Goal: Task Accomplishment & Management: Use online tool/utility

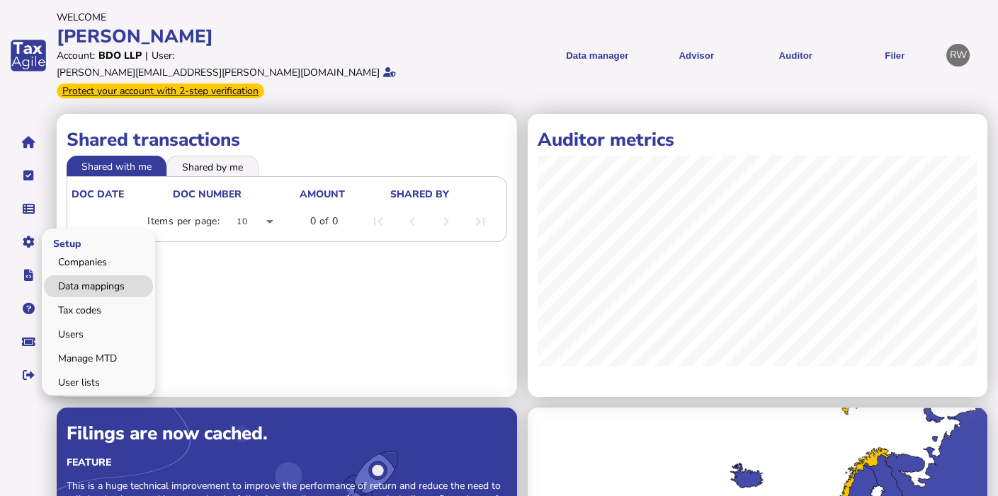
click at [74, 275] on link "Data mappings" at bounding box center [98, 286] width 109 height 22
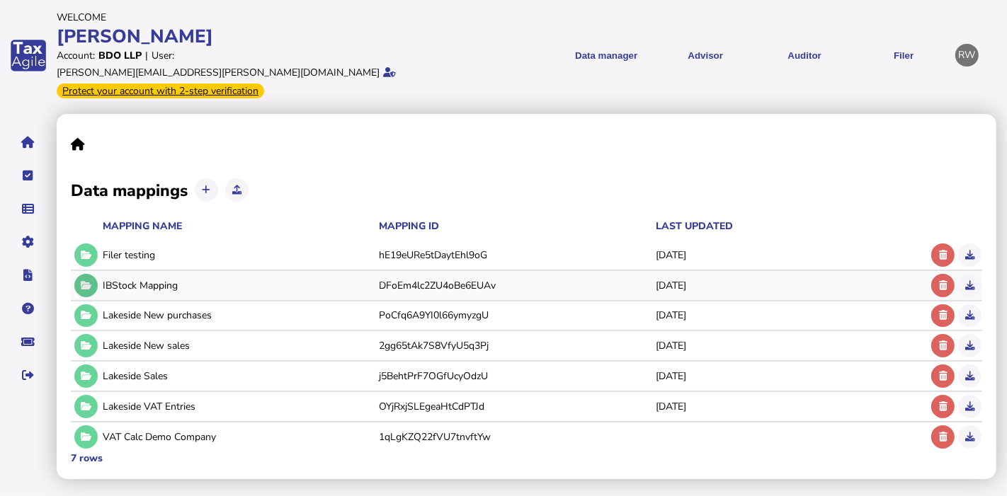
click at [81, 281] on icon at bounding box center [86, 285] width 11 height 9
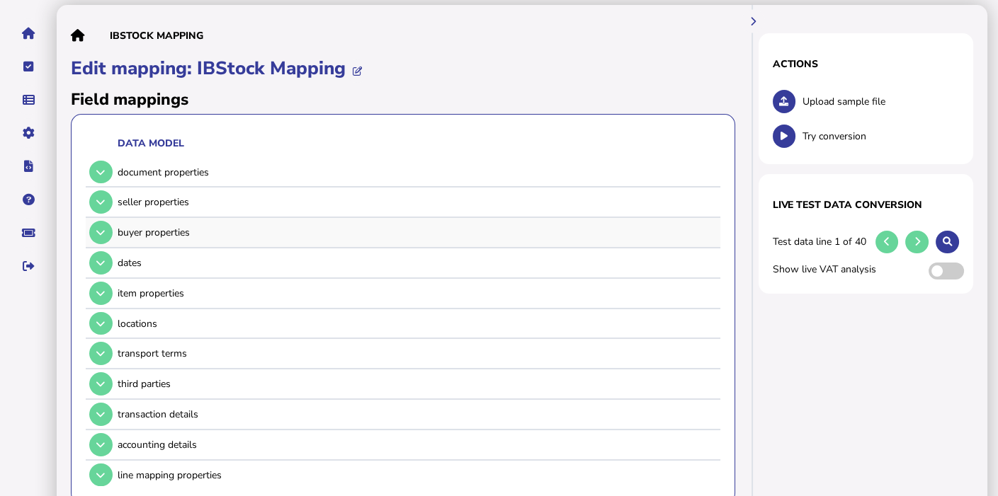
scroll to position [109, 0]
click at [106, 190] on button at bounding box center [100, 201] width 23 height 23
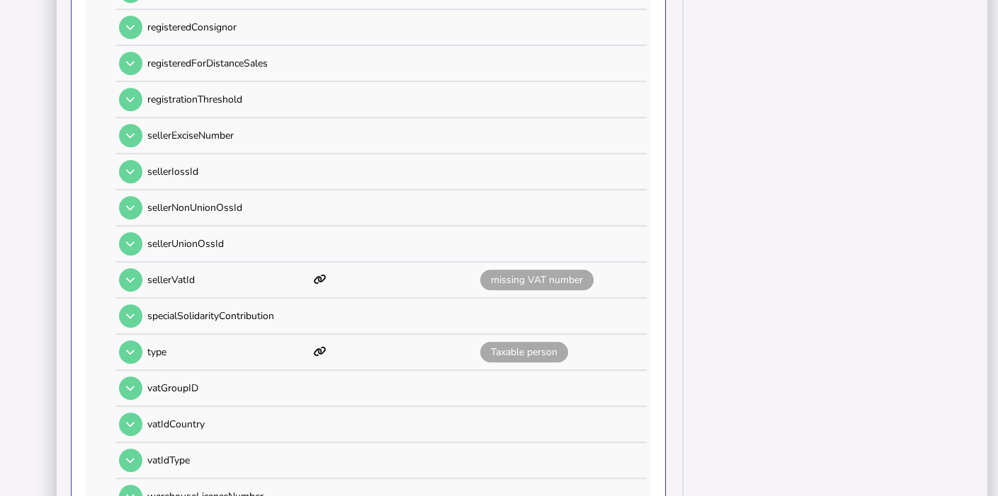
scroll to position [1330, 0]
click at [130, 276] on icon at bounding box center [130, 280] width 8 height 9
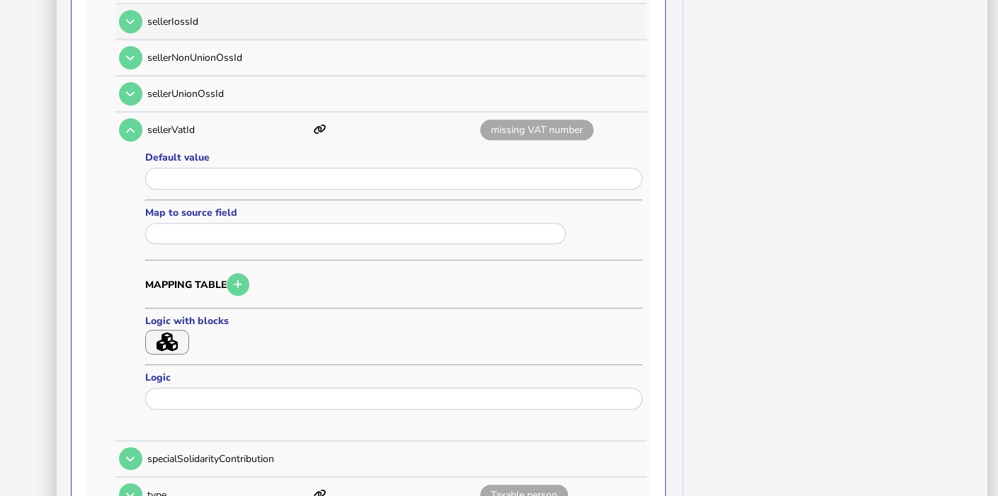
scroll to position [1481, 0]
click at [181, 167] on input "input" at bounding box center [393, 178] width 497 height 22
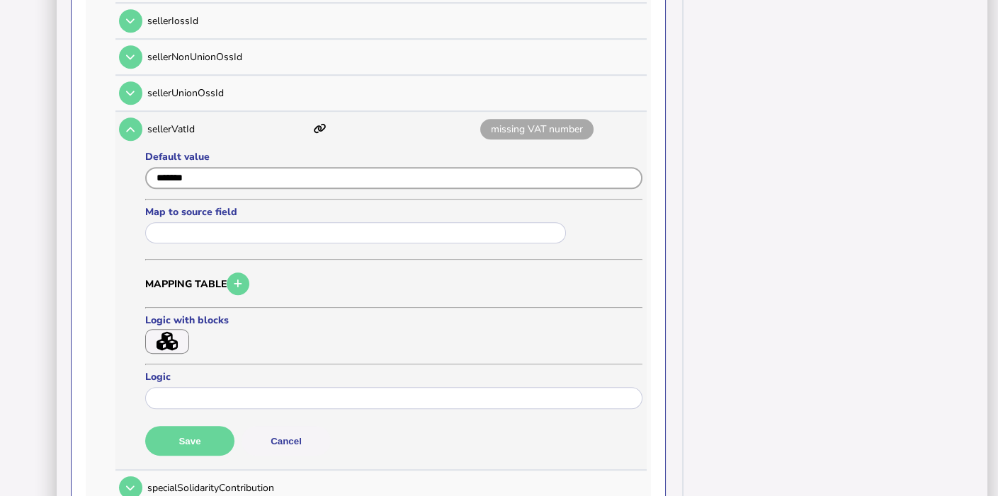
type input "*******"
click at [171, 332] on icon "button" at bounding box center [166, 341] width 21 height 19
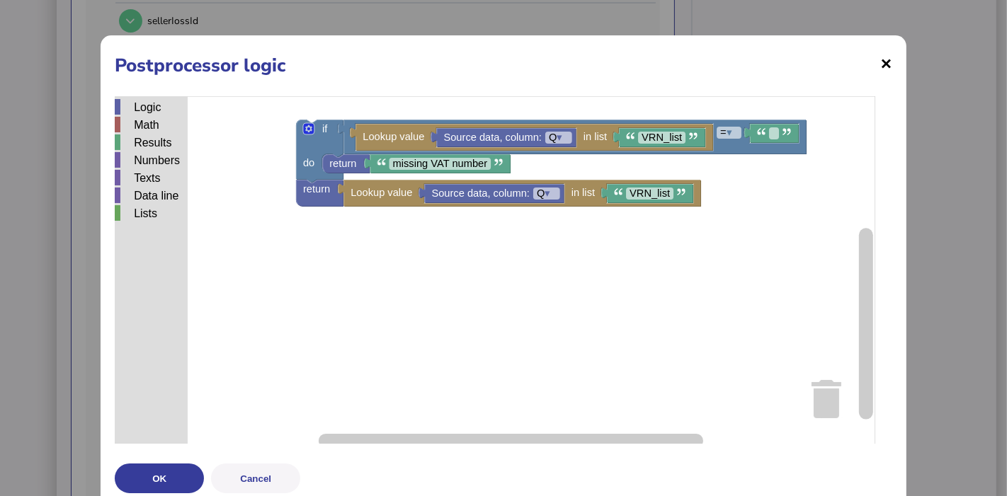
click at [880, 65] on span "×" at bounding box center [886, 63] width 12 height 27
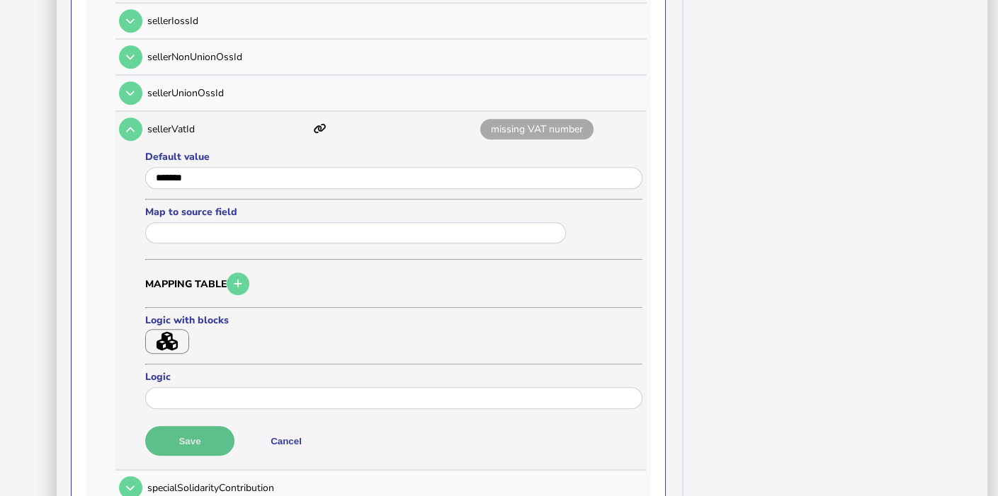
click at [173, 429] on button "Save" at bounding box center [189, 441] width 89 height 30
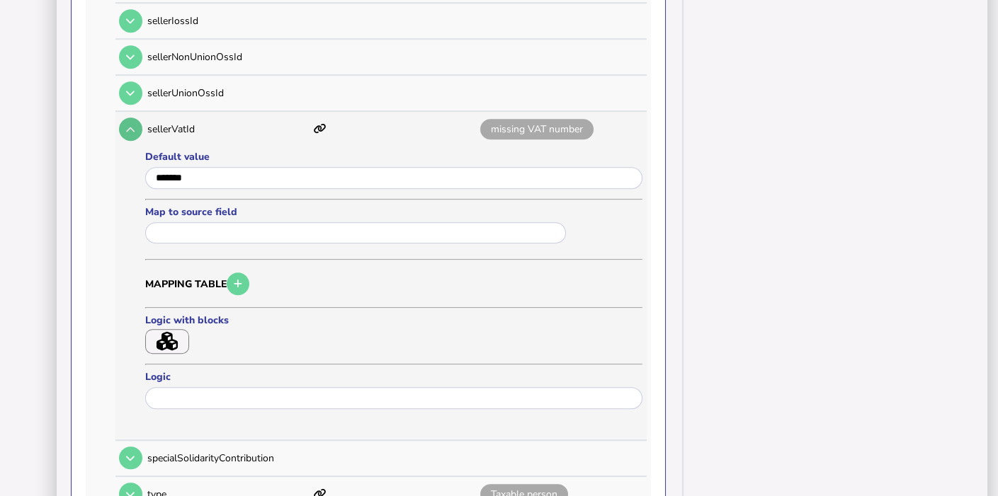
click at [139, 118] on button at bounding box center [130, 129] width 23 height 23
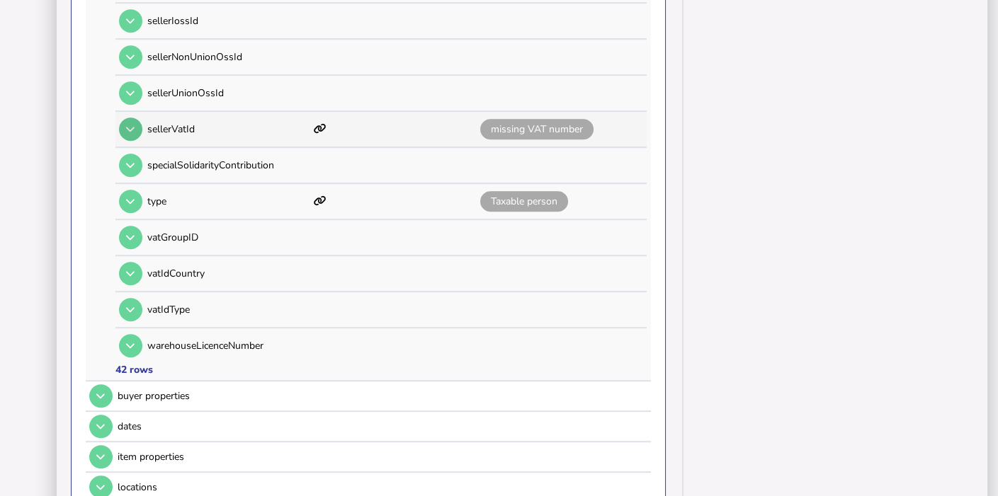
click at [139, 118] on button at bounding box center [130, 129] width 23 height 23
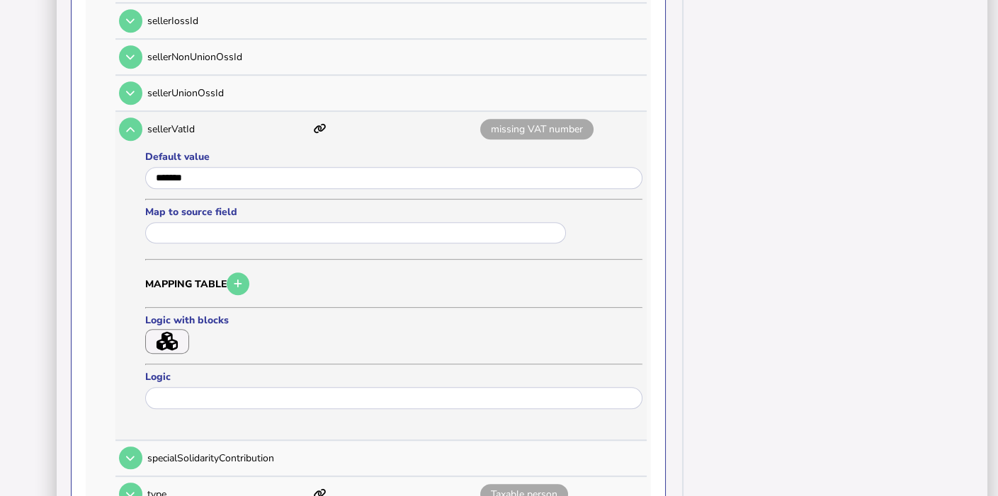
click at [178, 330] on formly-field "Logic with blocks" at bounding box center [205, 336] width 120 height 45
click at [178, 329] on button "button" at bounding box center [167, 341] width 44 height 25
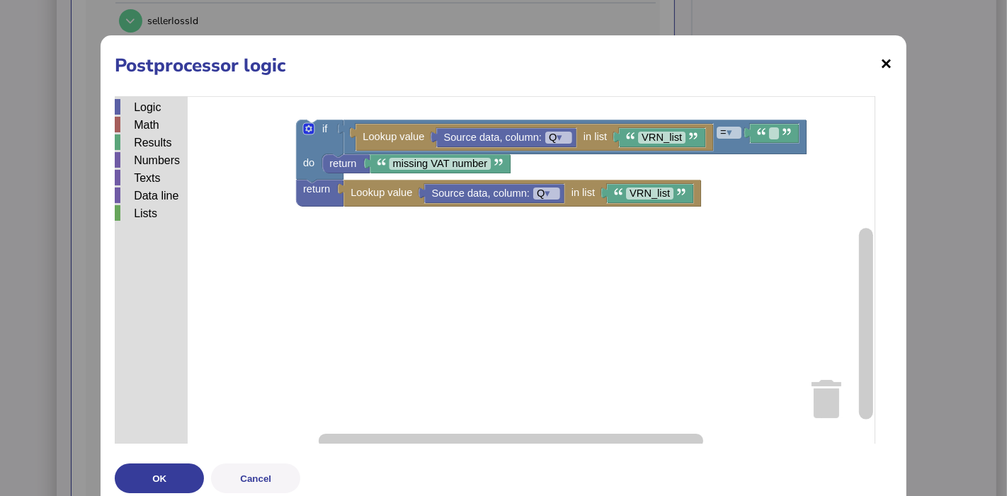
click at [880, 74] on span "×" at bounding box center [886, 63] width 12 height 27
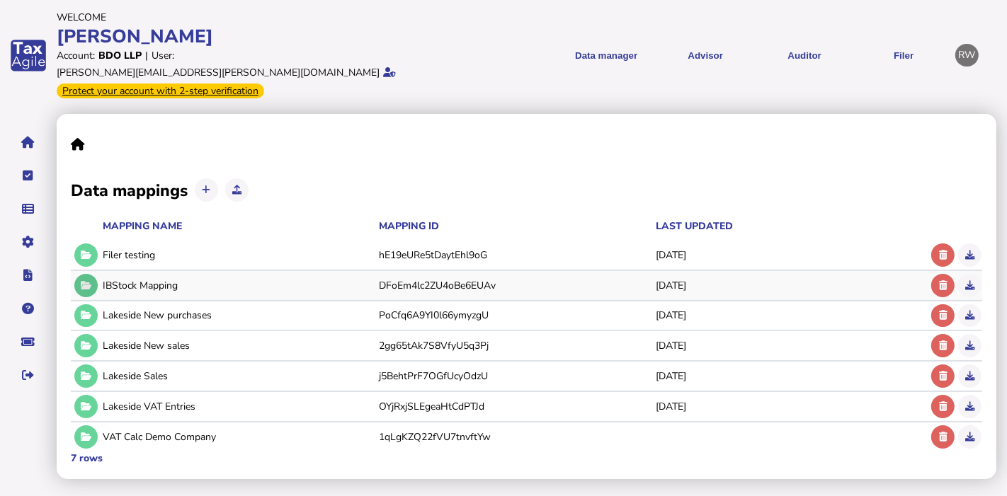
click at [83, 281] on icon at bounding box center [86, 285] width 11 height 9
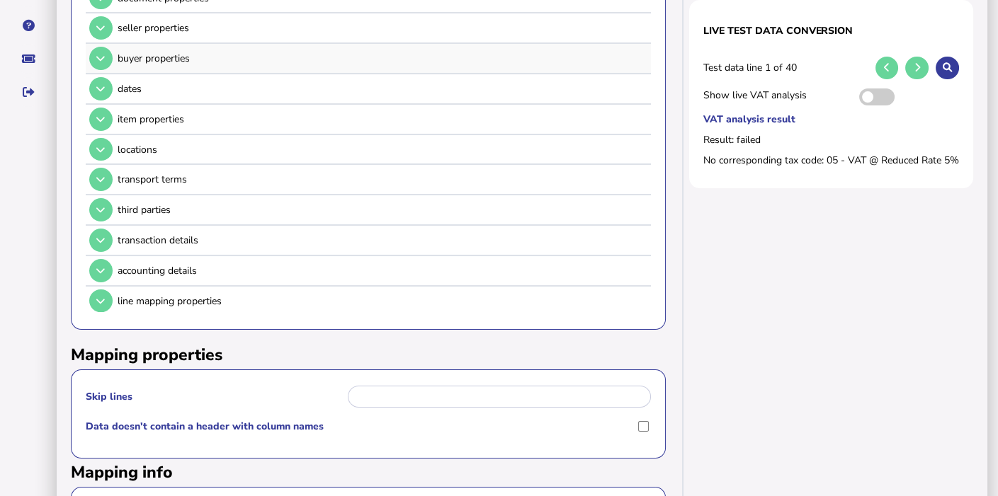
scroll to position [287, 0]
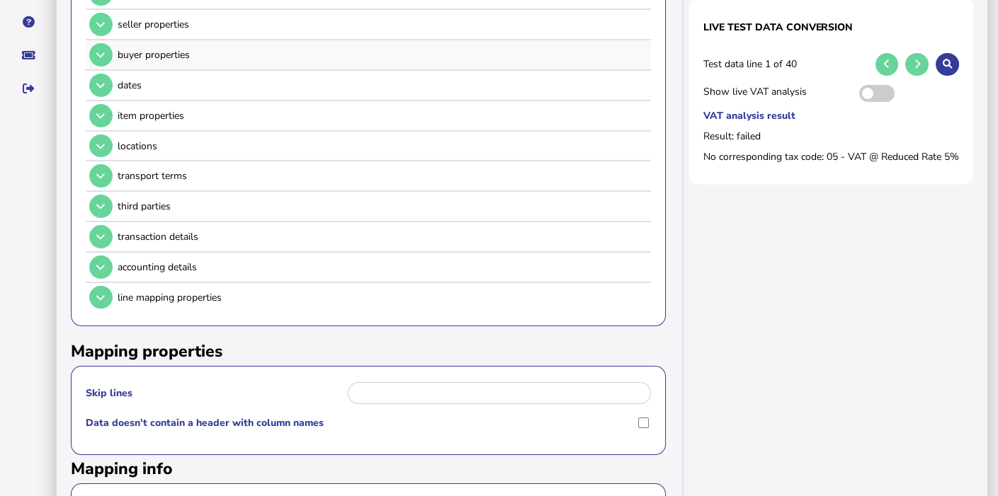
click at [99, 263] on icon at bounding box center [100, 267] width 8 height 9
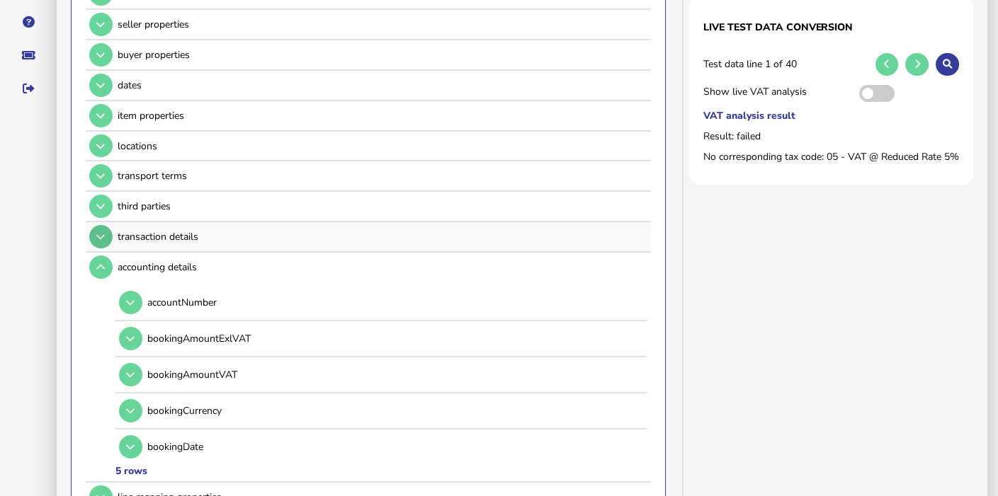
click at [100, 232] on icon at bounding box center [100, 236] width 8 height 9
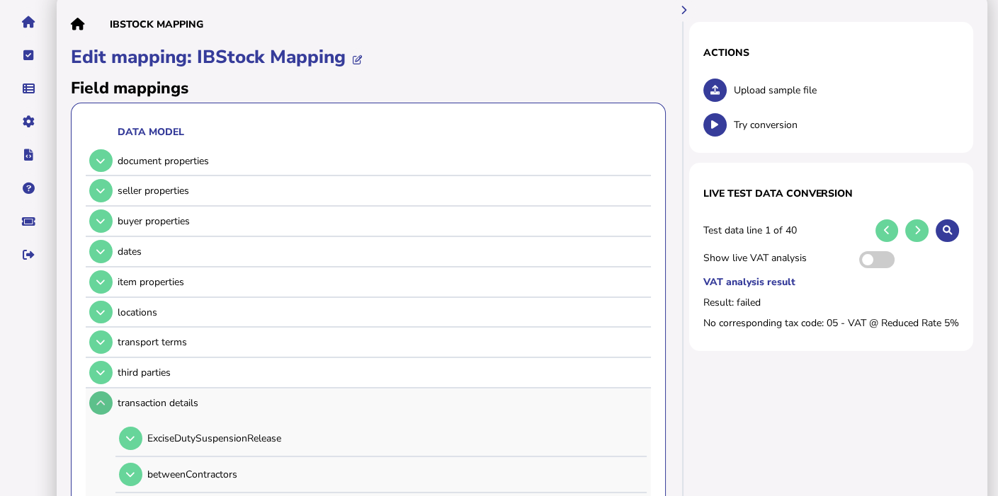
scroll to position [121, 0]
click at [100, 367] on icon at bounding box center [100, 371] width 8 height 9
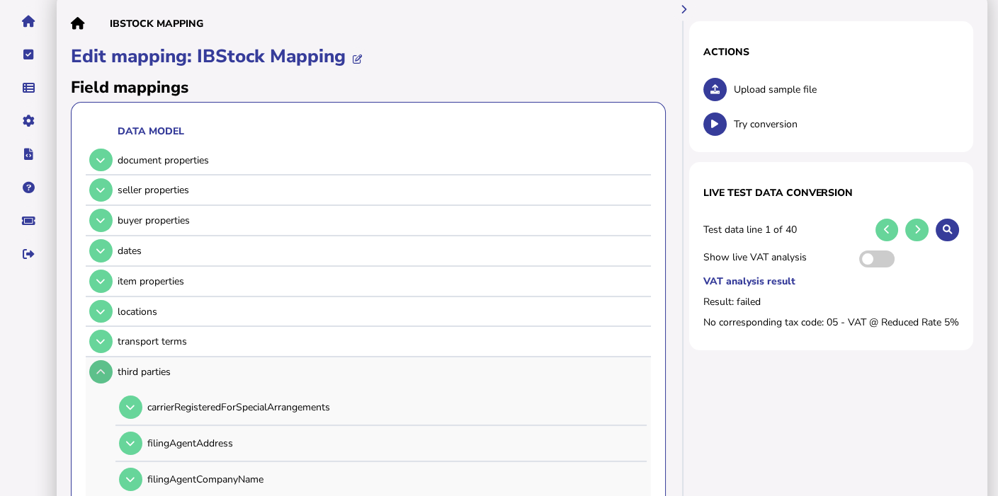
click at [97, 367] on icon at bounding box center [100, 371] width 8 height 9
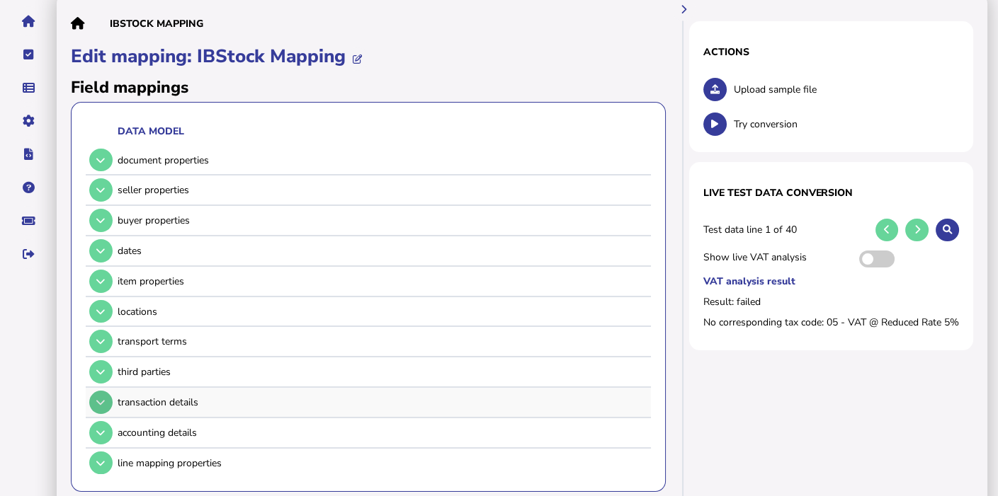
click at [100, 398] on icon at bounding box center [100, 402] width 8 height 9
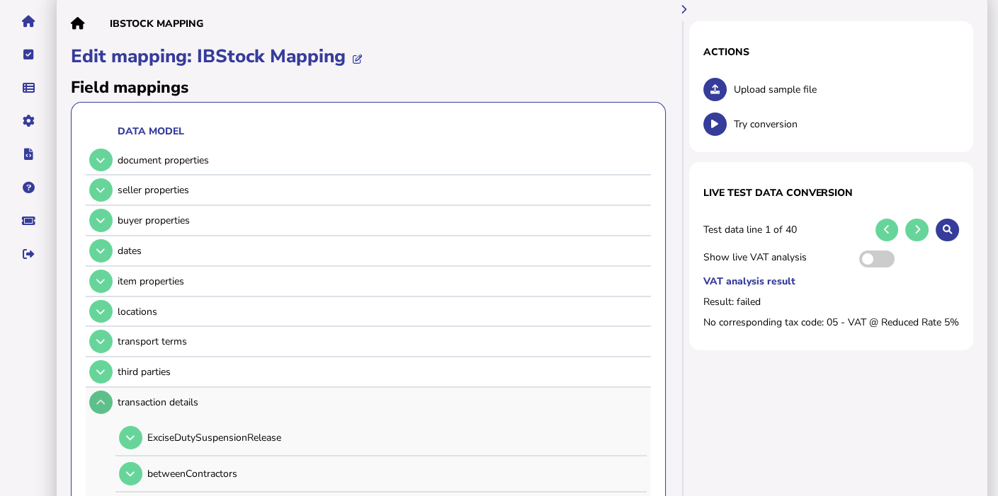
click at [97, 398] on icon at bounding box center [100, 402] width 8 height 9
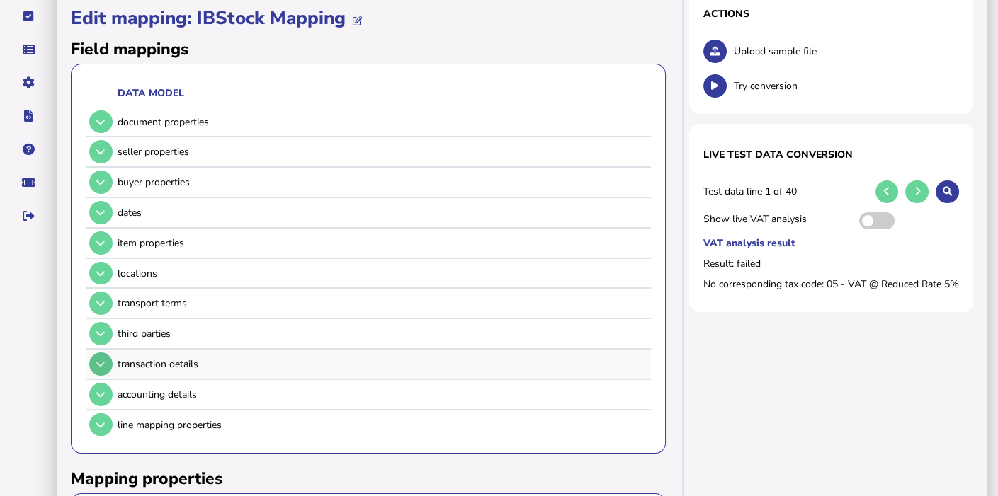
scroll to position [202, 0]
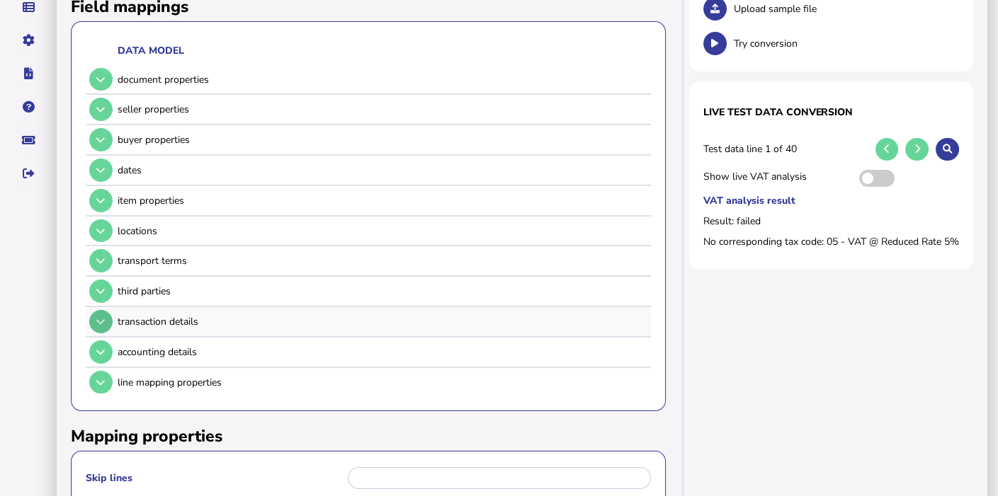
click at [100, 348] on icon at bounding box center [100, 352] width 8 height 9
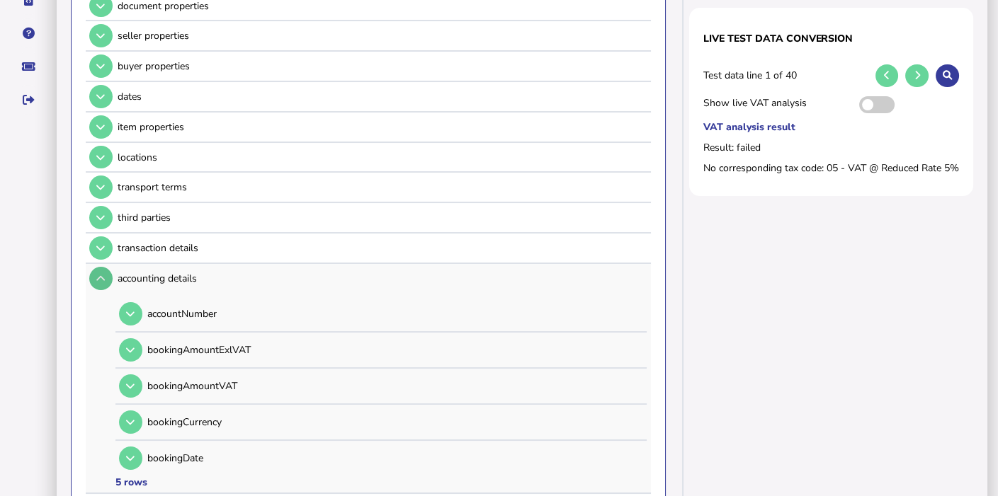
scroll to position [204, 0]
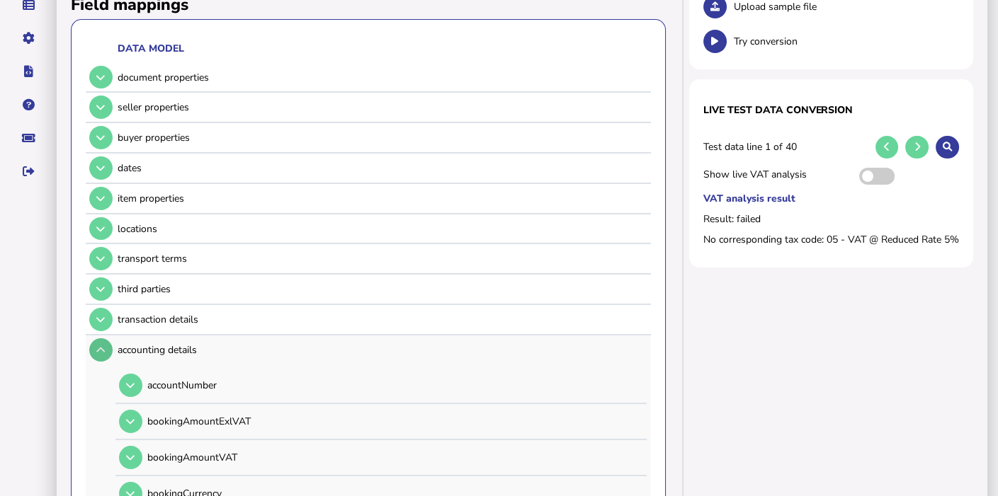
click at [100, 346] on icon at bounding box center [100, 350] width 8 height 9
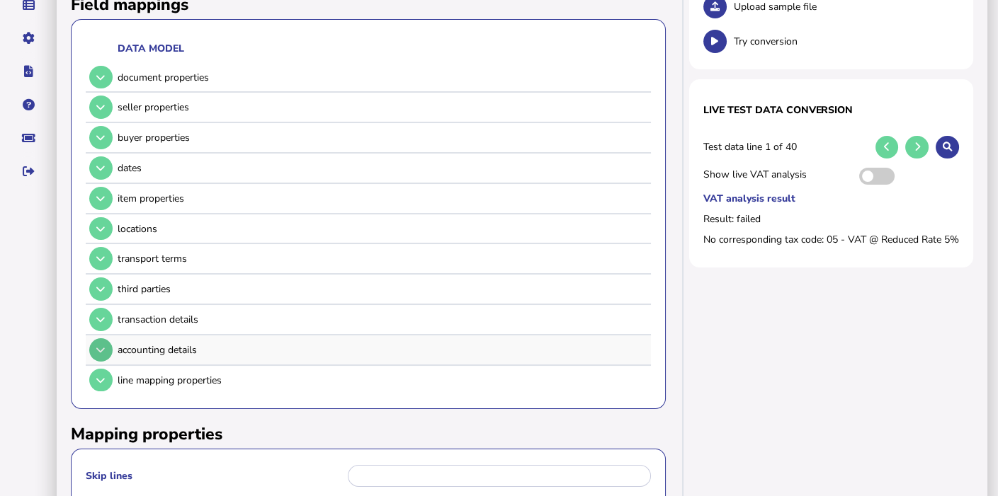
click at [100, 315] on icon at bounding box center [100, 319] width 8 height 9
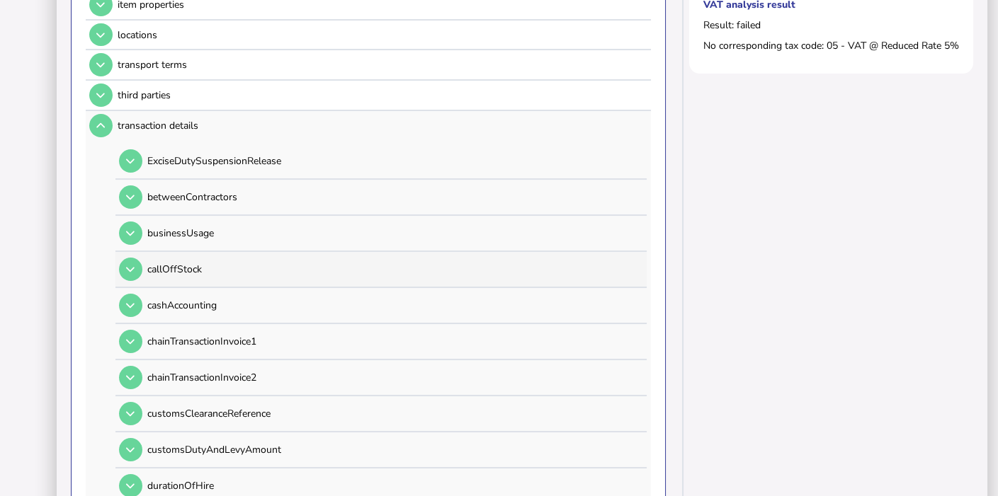
scroll to position [377, 0]
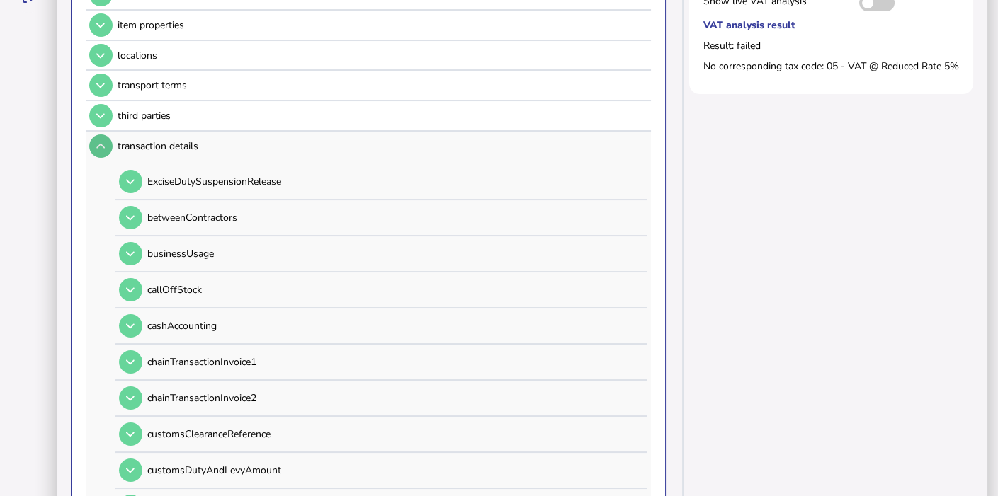
click at [101, 142] on icon at bounding box center [100, 146] width 8 height 9
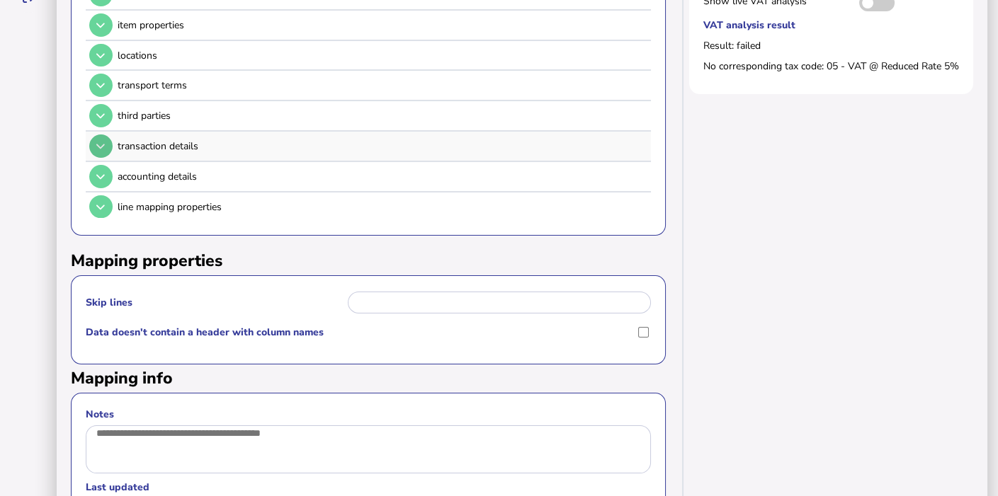
click at [96, 81] on icon at bounding box center [100, 85] width 8 height 9
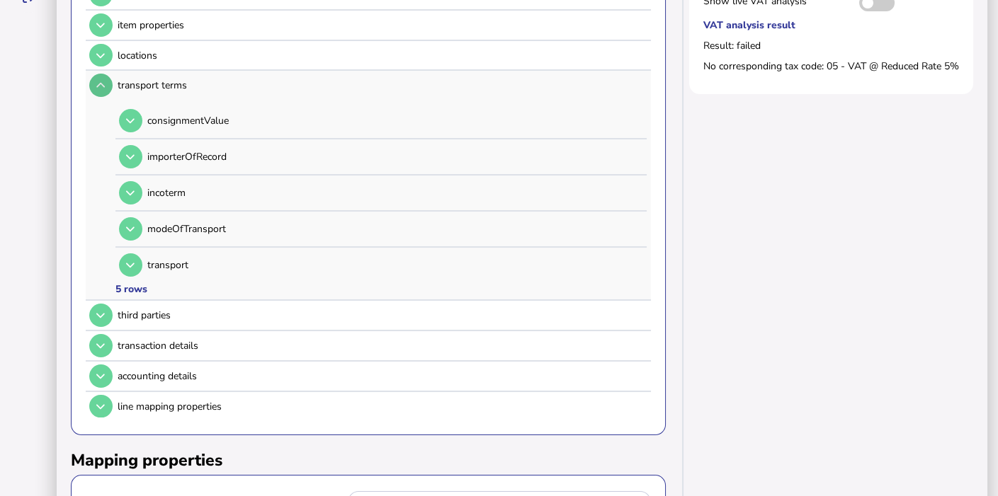
click at [100, 51] on icon at bounding box center [100, 55] width 8 height 9
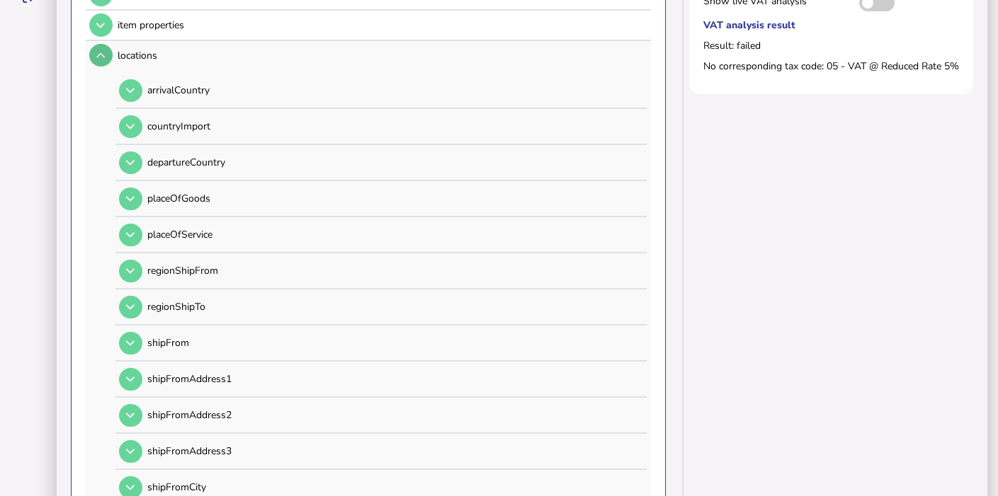
click at [99, 51] on icon at bounding box center [100, 55] width 8 height 9
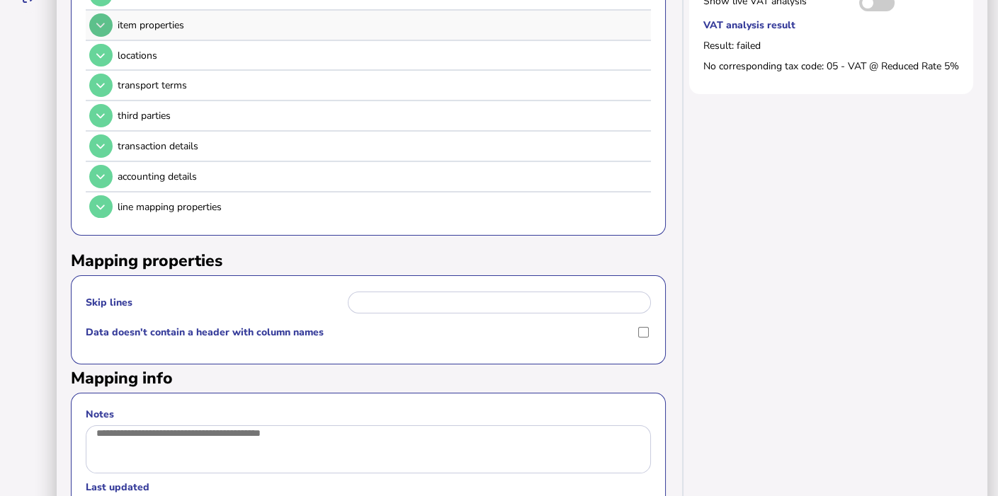
click at [100, 21] on icon at bounding box center [100, 25] width 8 height 9
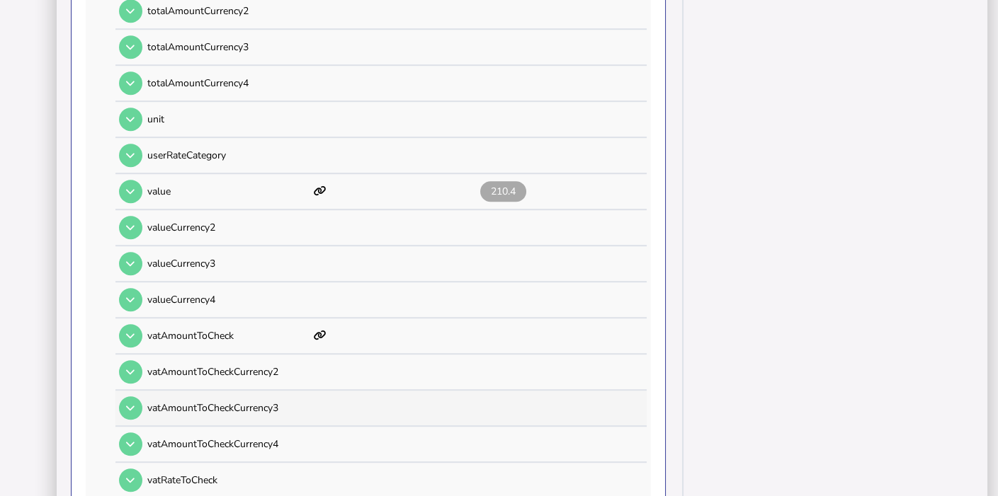
scroll to position [1590, 0]
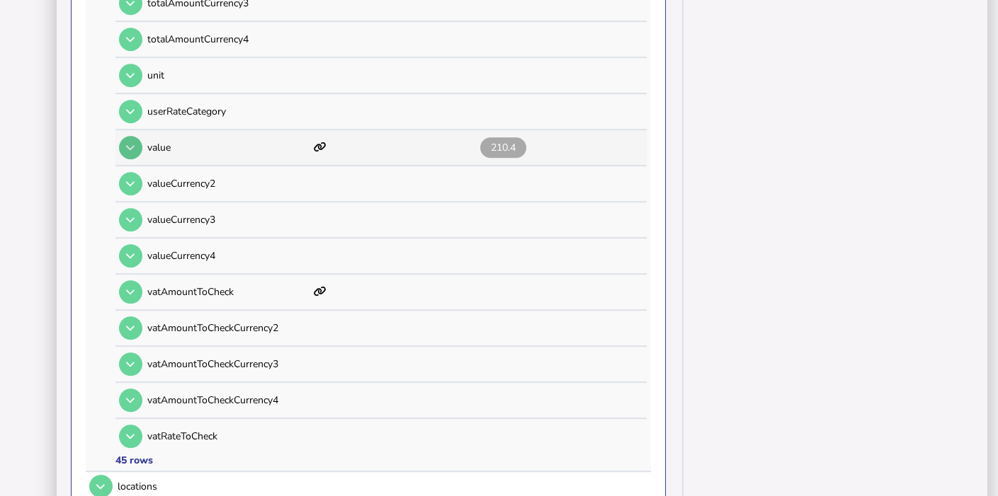
click at [128, 136] on button at bounding box center [130, 147] width 23 height 23
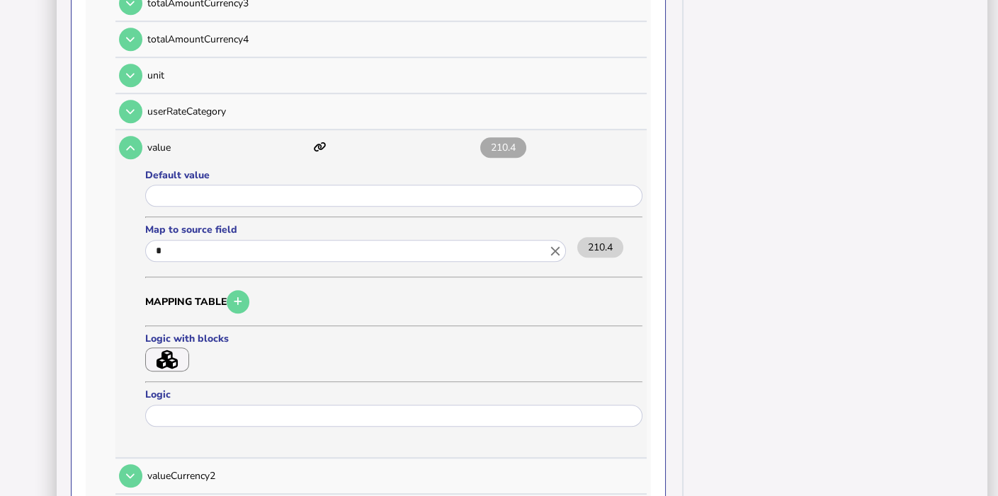
click at [169, 350] on icon "button" at bounding box center [166, 359] width 21 height 19
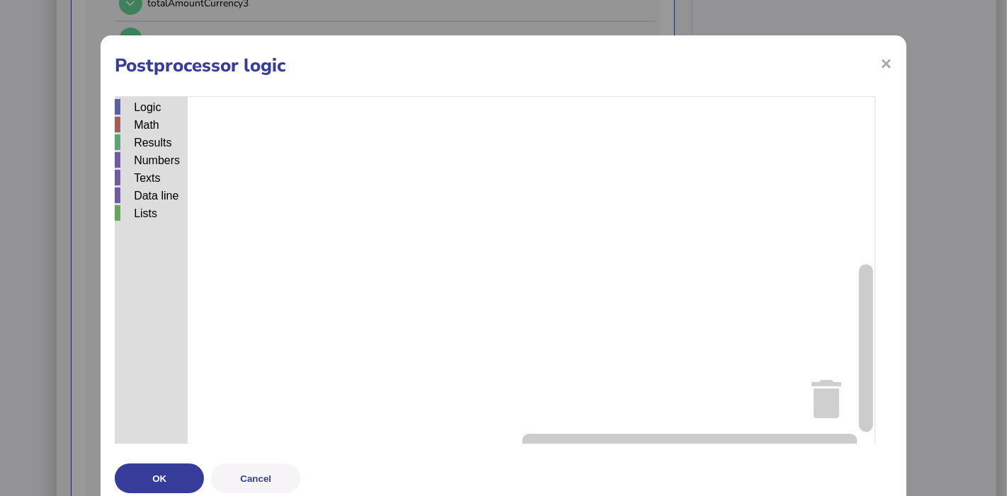
click at [884, 56] on div "× Postprocessor logic Logic Math Results Numbers Texts Data line Lists OK Cancel" at bounding box center [504, 271] width 806 height 472
click at [880, 59] on span "×" at bounding box center [886, 63] width 12 height 27
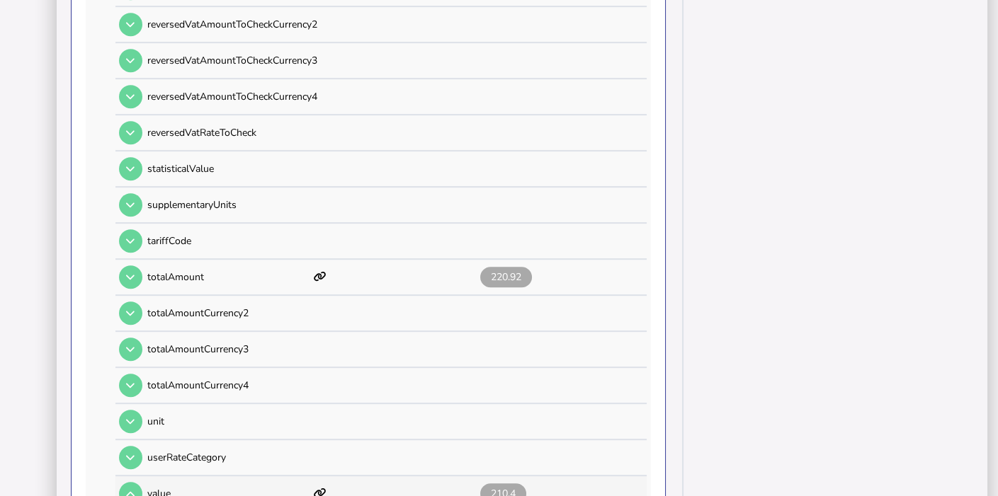
scroll to position [1245, 0]
click at [126, 272] on icon at bounding box center [130, 276] width 8 height 9
type input "*"
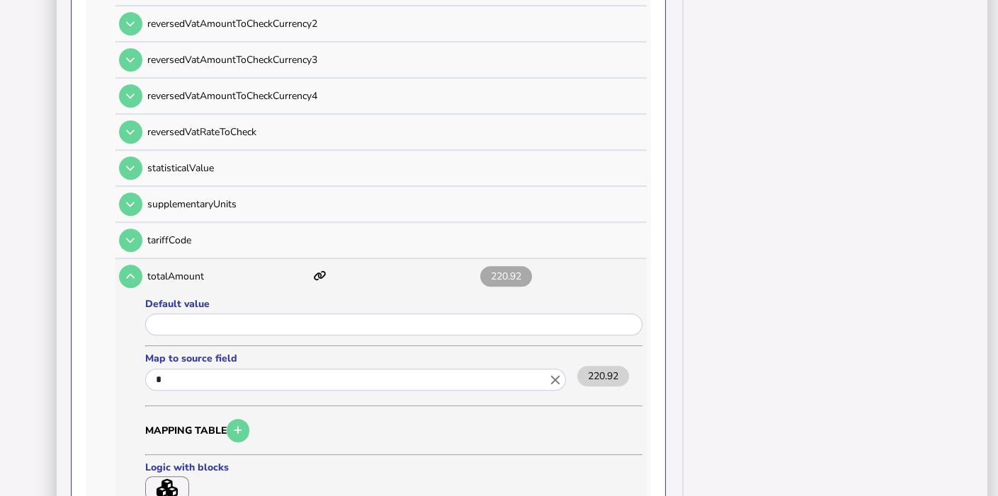
click at [162, 479] on icon "button" at bounding box center [166, 488] width 21 height 19
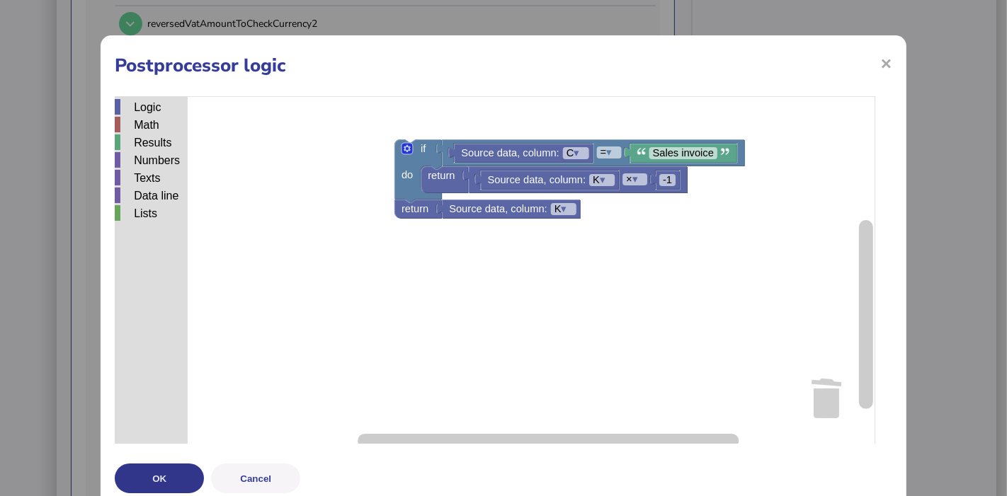
click at [170, 481] on button "OK" at bounding box center [159, 479] width 89 height 30
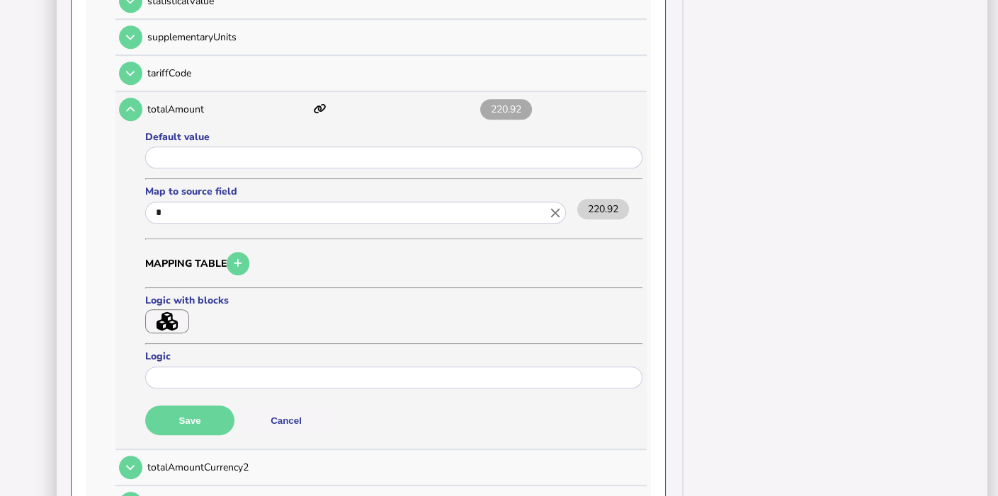
scroll to position [1412, 0]
click at [195, 406] on button "Save" at bounding box center [189, 421] width 89 height 30
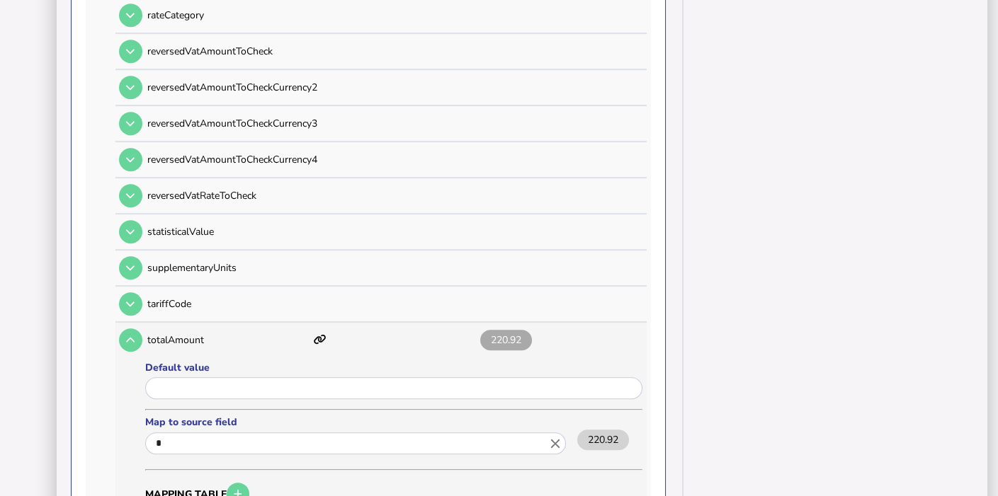
click at [130, 336] on icon at bounding box center [130, 340] width 8 height 9
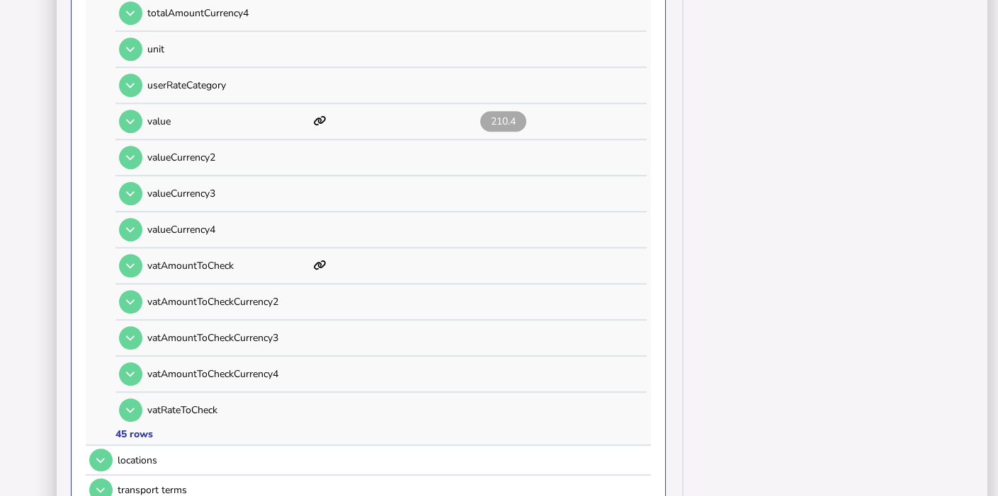
scroll to position [1608, 0]
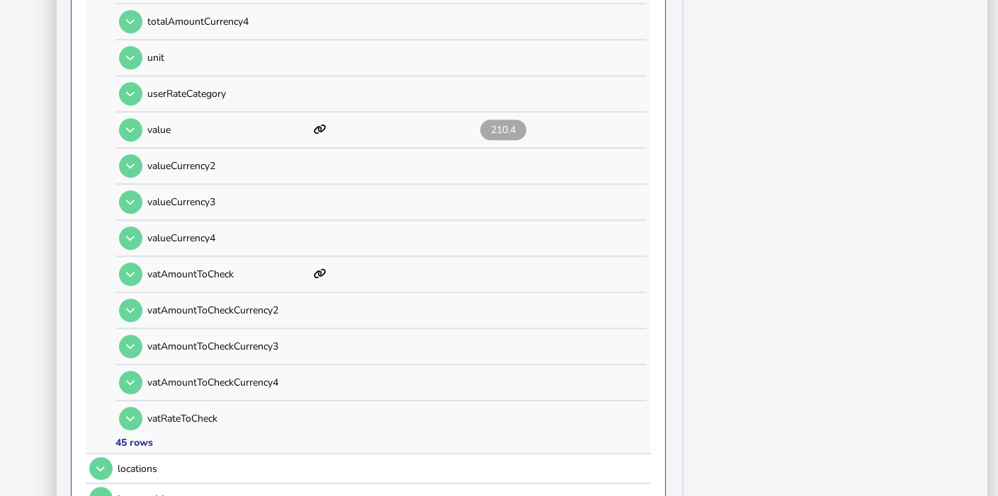
click at [130, 270] on icon at bounding box center [130, 274] width 8 height 9
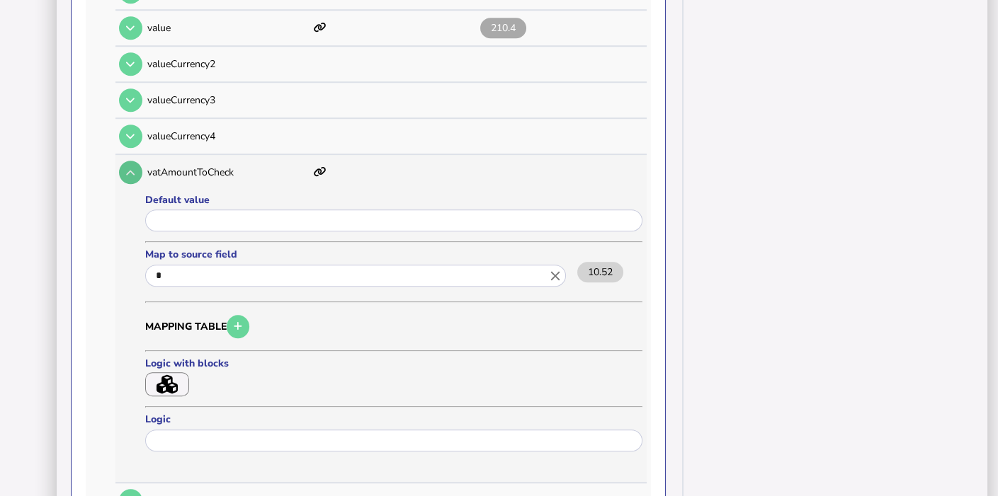
scroll to position [1715, 0]
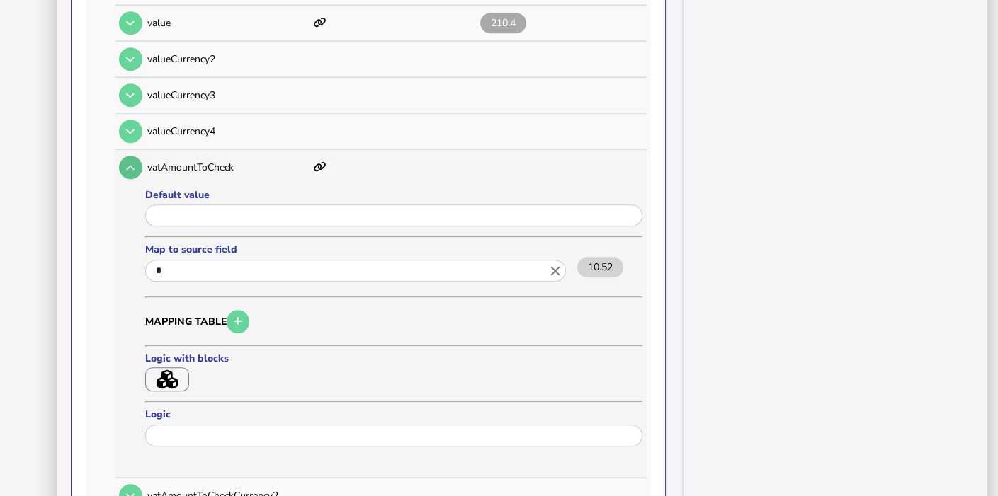
click at [173, 370] on icon "button" at bounding box center [166, 379] width 21 height 19
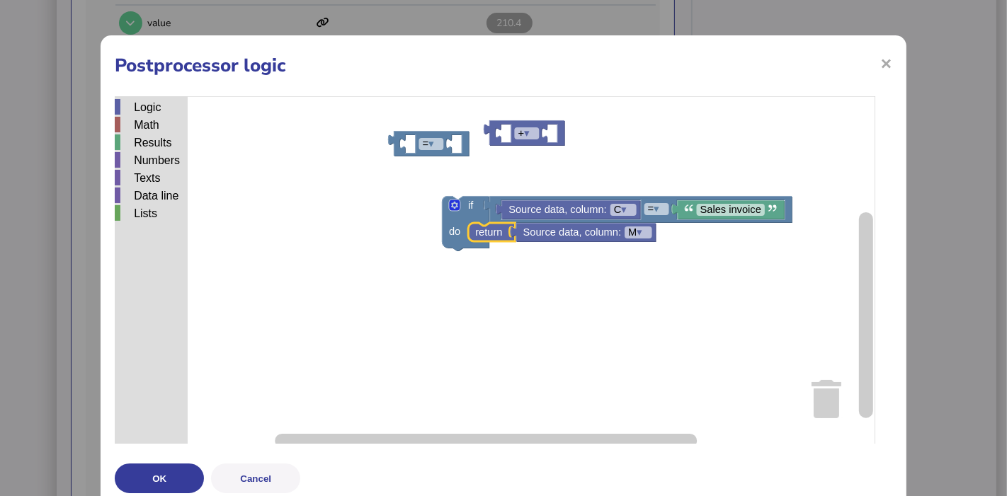
click at [519, 290] on rect "Blockly Workspace" at bounding box center [495, 273] width 760 height 354
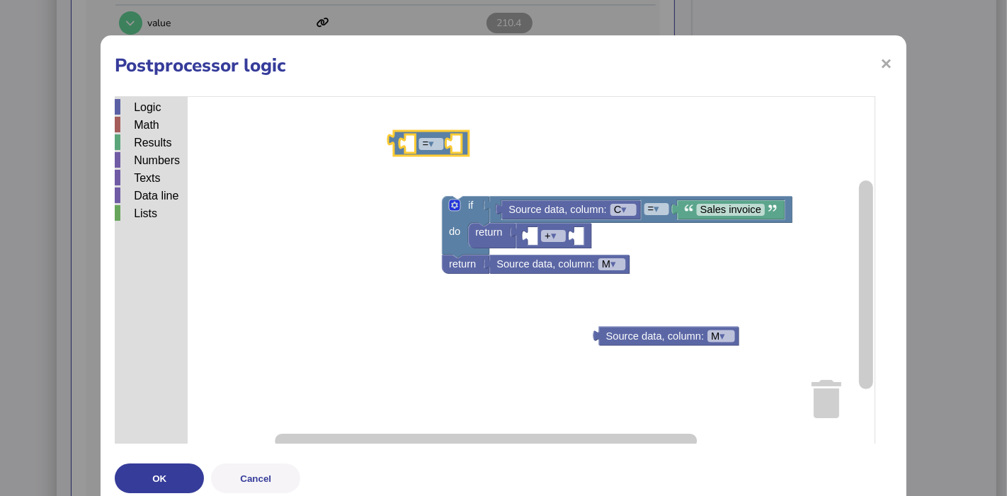
click at [512, 146] on rect "Blockly Workspace" at bounding box center [495, 273] width 760 height 354
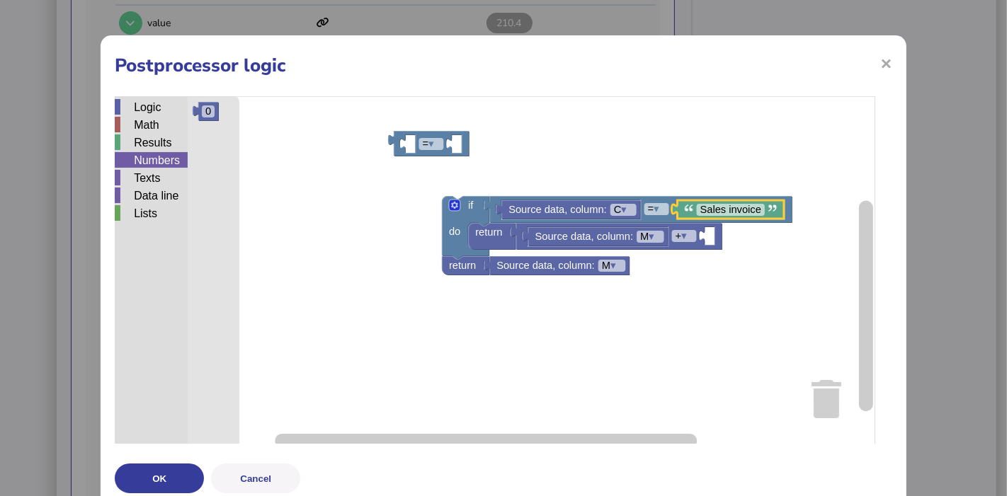
click at [161, 156] on div "Numbers" at bounding box center [151, 160] width 73 height 16
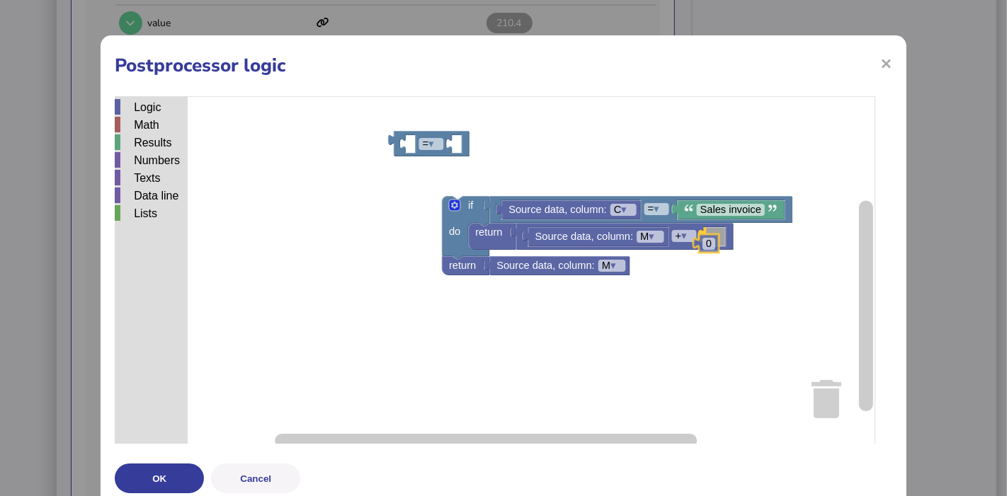
click at [716, 234] on div "Logic Math Results Numbers Texts Data line Lists = ▾ if do return + ▾ Source da…" at bounding box center [503, 273] width 777 height 354
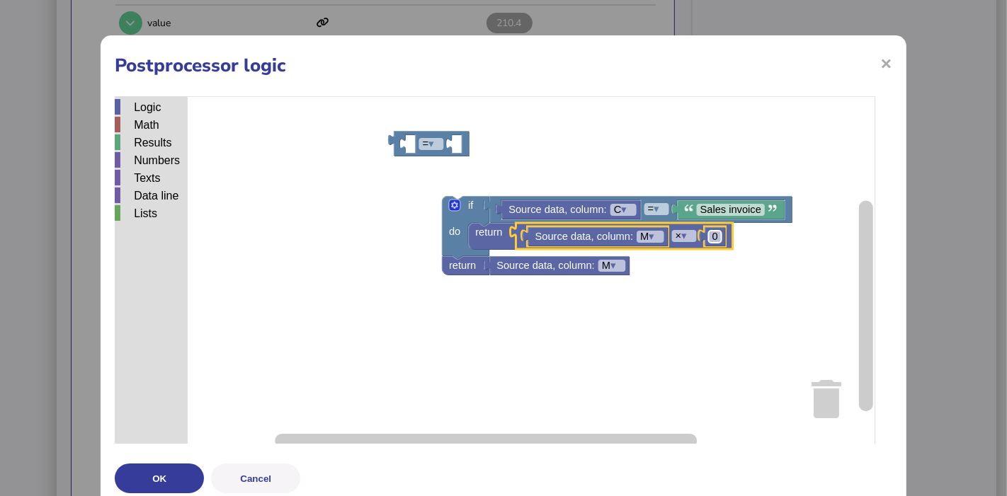
click at [715, 238] on text "0" at bounding box center [715, 236] width 6 height 11
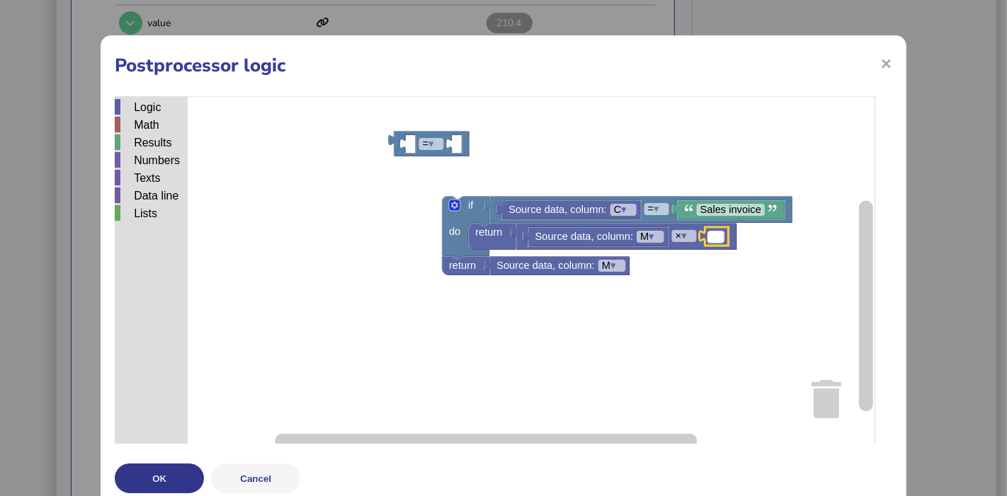
type input "**"
click at [165, 472] on button "OK" at bounding box center [159, 479] width 89 height 30
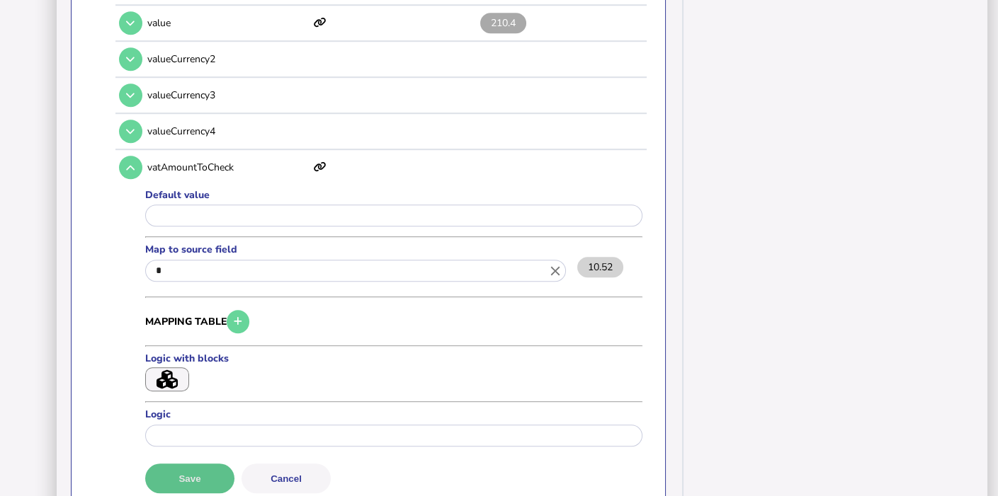
click at [205, 464] on button "Save" at bounding box center [189, 479] width 89 height 30
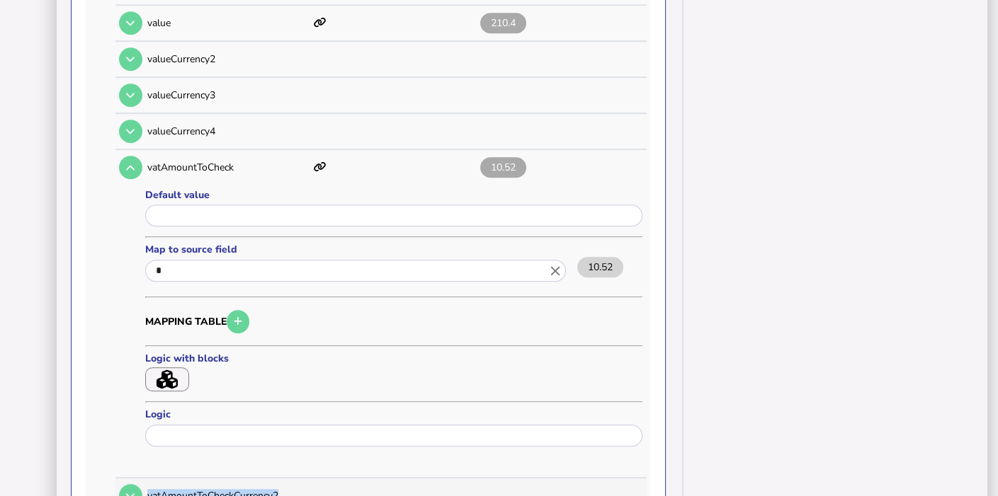
click at [205, 489] on p "vatAmountToCheckCurrency2" at bounding box center [227, 495] width 161 height 13
click at [123, 156] on button at bounding box center [130, 167] width 23 height 23
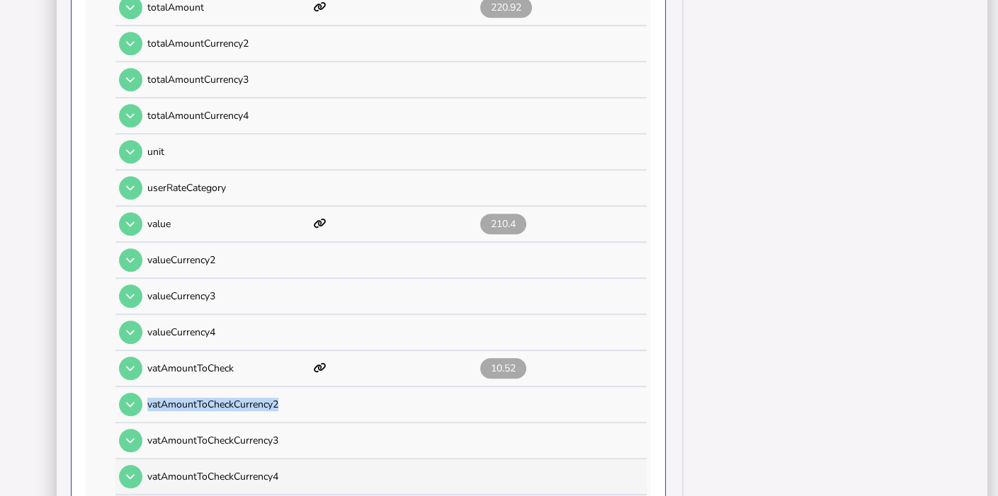
scroll to position [1498, 0]
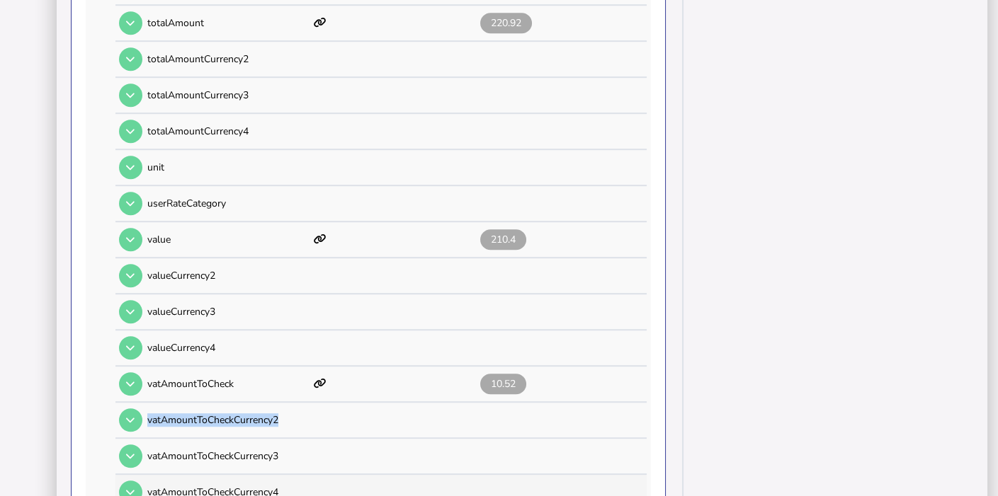
click at [129, 235] on icon at bounding box center [130, 239] width 8 height 9
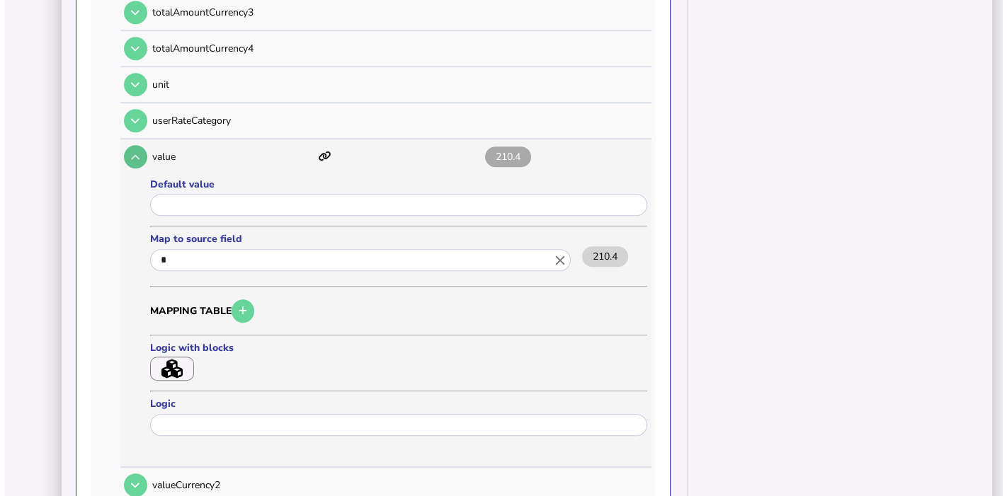
scroll to position [1590, 0]
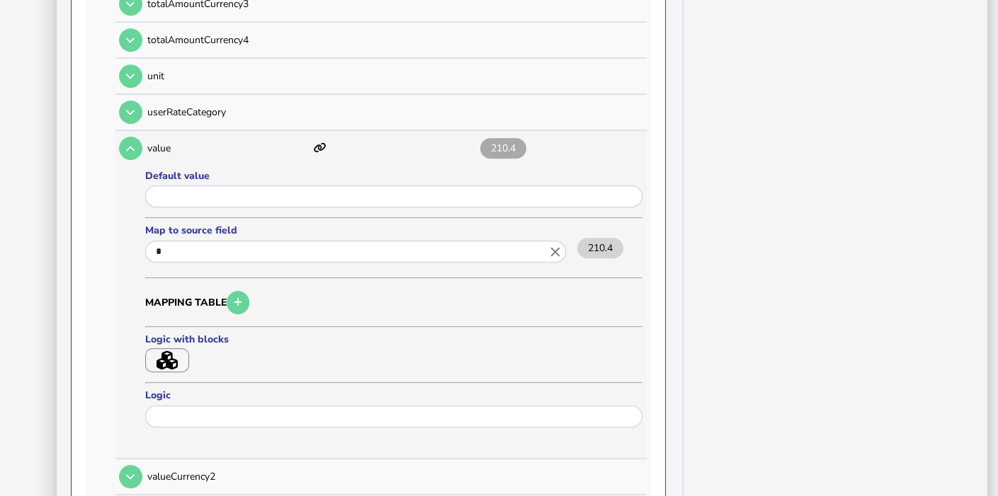
click at [164, 351] on icon "button" at bounding box center [166, 360] width 21 height 19
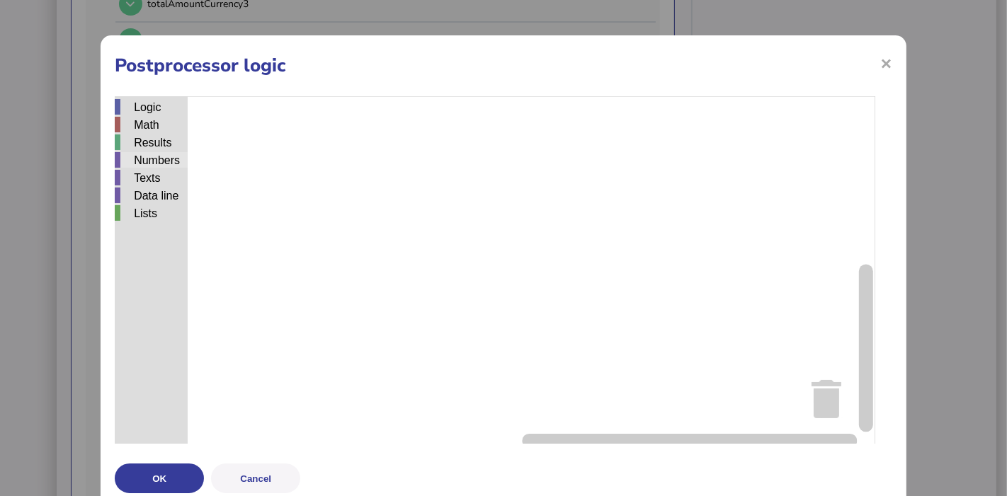
click at [142, 164] on div "Numbers" at bounding box center [151, 160] width 73 height 16
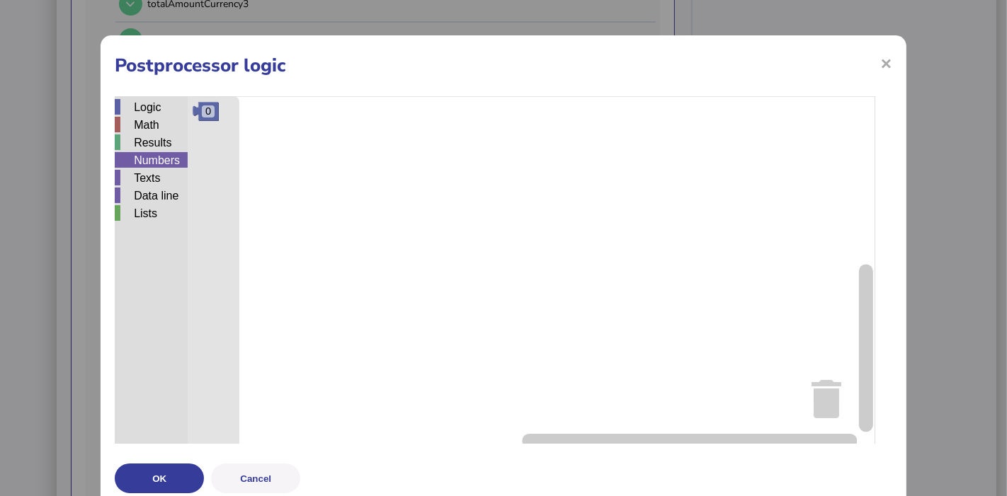
click at [156, 152] on div "Numbers" at bounding box center [151, 160] width 73 height 16
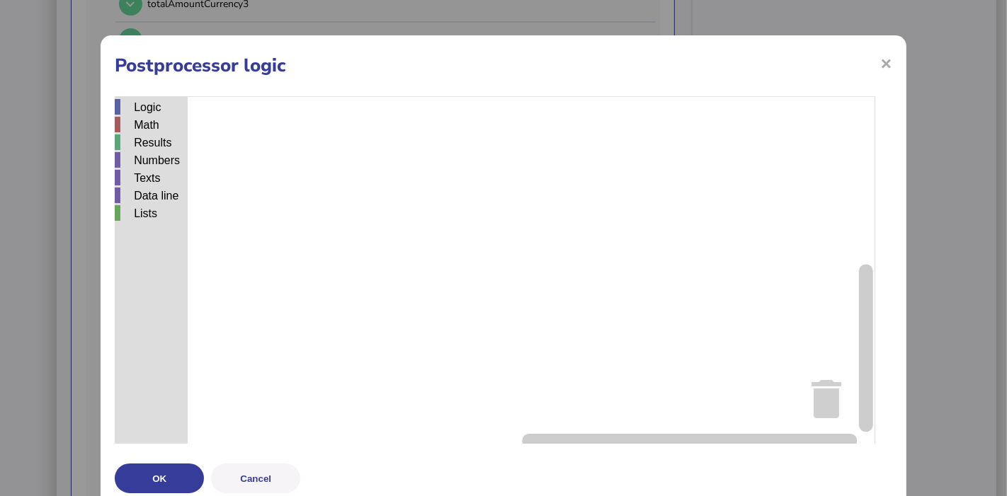
click at [156, 116] on div "Logic" at bounding box center [151, 108] width 73 height 18
click at [156, 109] on div "Logic" at bounding box center [151, 107] width 73 height 16
click at [445, 200] on div "Logic Math Results Numbers Texts Data line Lists if do = ▾ 2 ▾ x and ▾ true ▾ n…" at bounding box center [503, 273] width 777 height 354
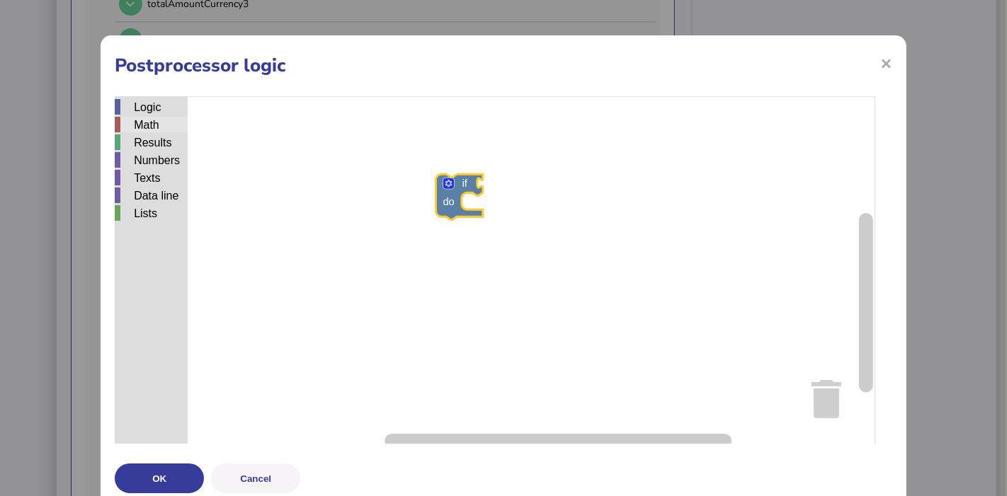
click at [164, 121] on div "Math" at bounding box center [151, 125] width 73 height 16
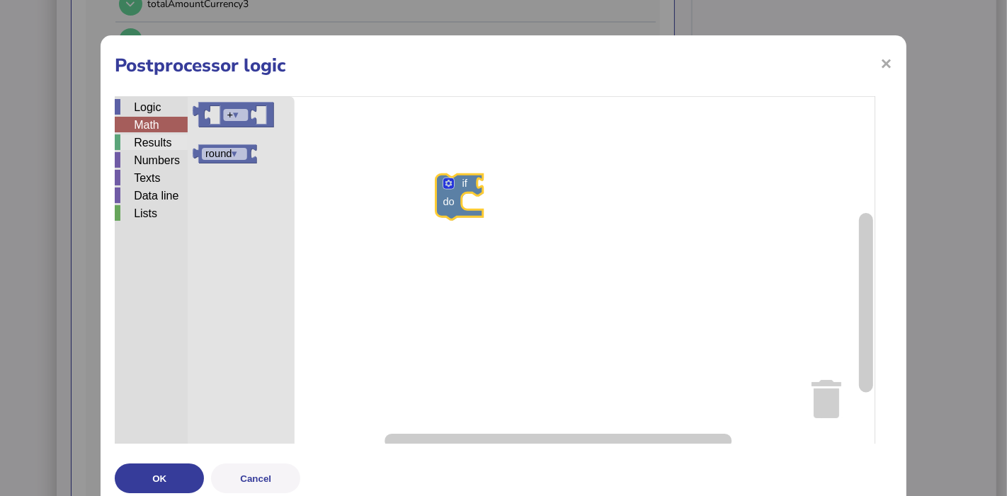
click at [156, 138] on div "Results" at bounding box center [151, 143] width 73 height 16
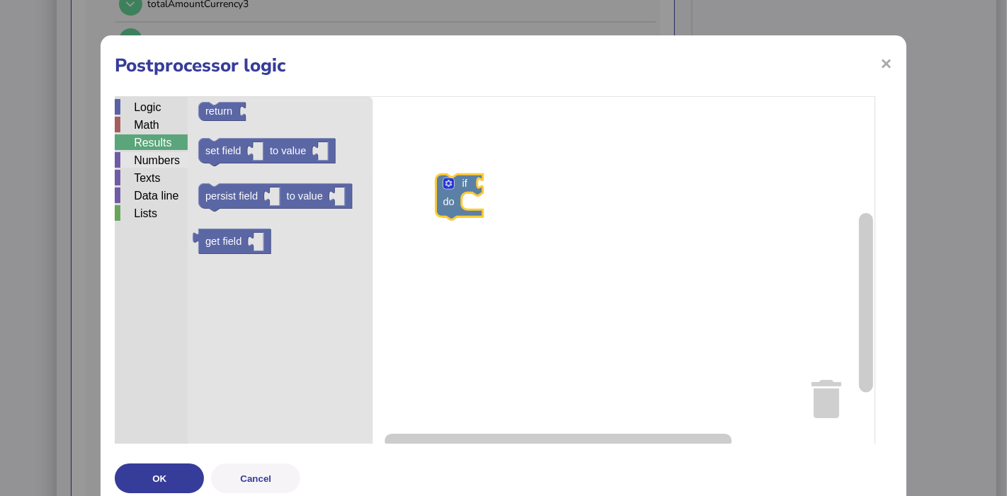
click at [166, 161] on div "Numbers" at bounding box center [151, 160] width 73 height 16
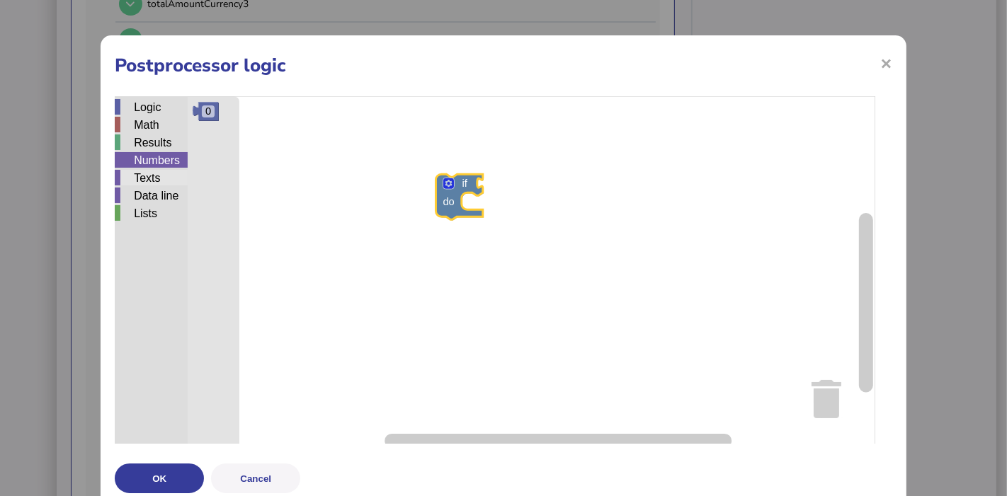
click at [160, 177] on div "Texts" at bounding box center [151, 178] width 73 height 16
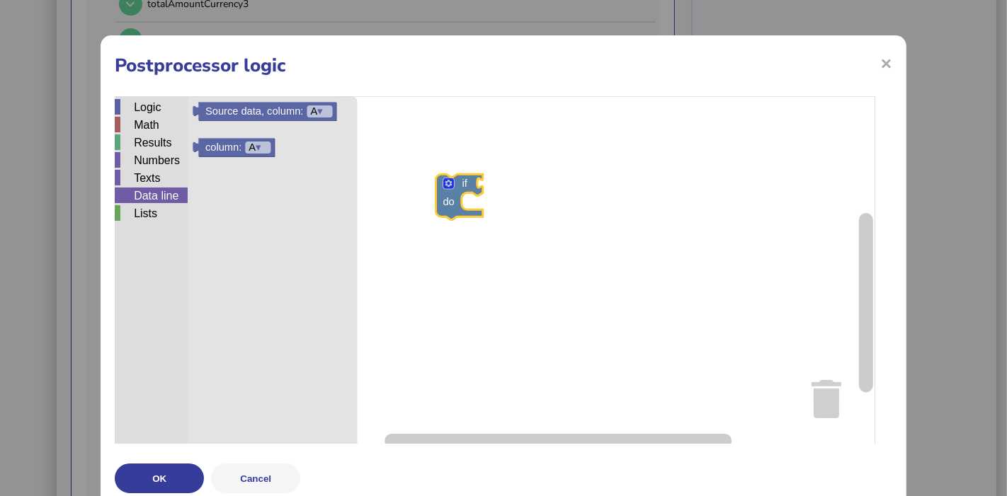
click at [159, 191] on div "Data line" at bounding box center [151, 196] width 73 height 16
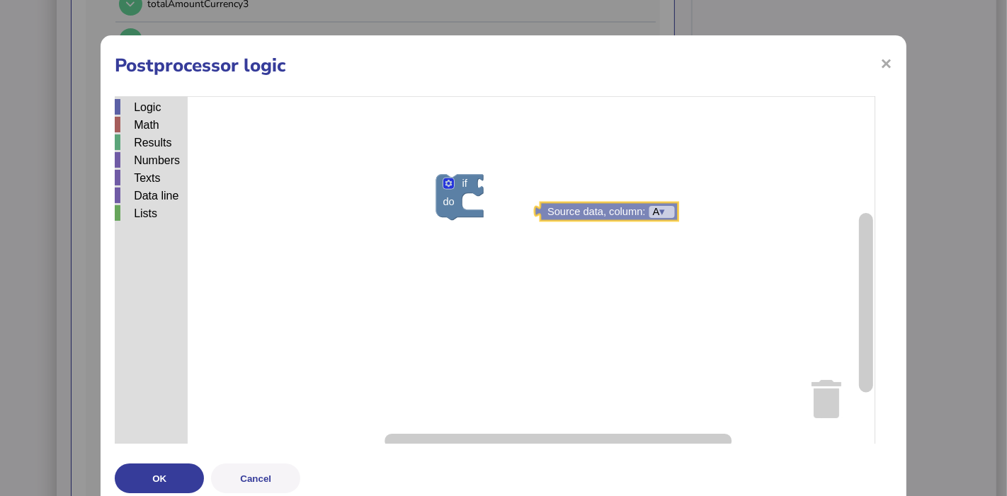
click at [583, 215] on div "Logic Math Results Numbers Texts Data line Lists if do ▾ Source data, column: A…" at bounding box center [503, 273] width 777 height 354
click at [149, 132] on div "Math" at bounding box center [151, 126] width 73 height 18
click at [153, 139] on div "Results" at bounding box center [151, 143] width 73 height 16
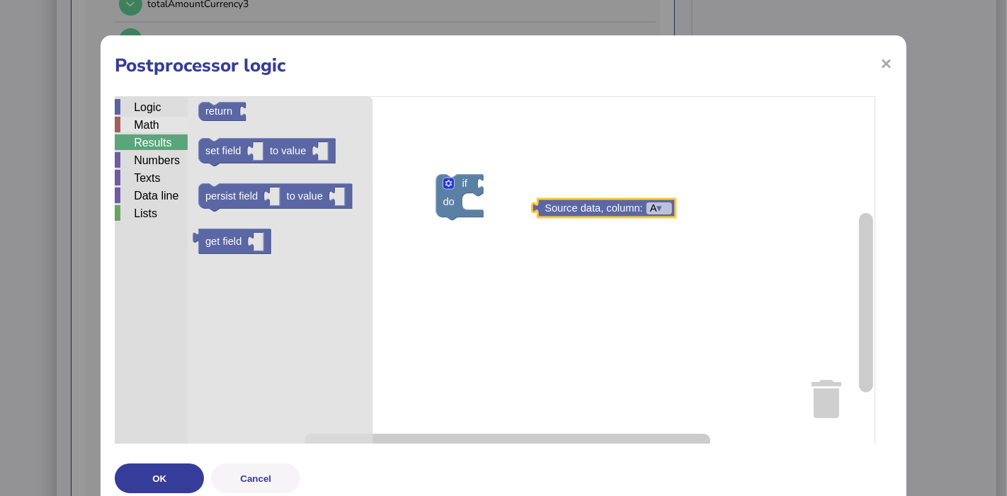
click at [153, 130] on div "Math" at bounding box center [151, 125] width 73 height 16
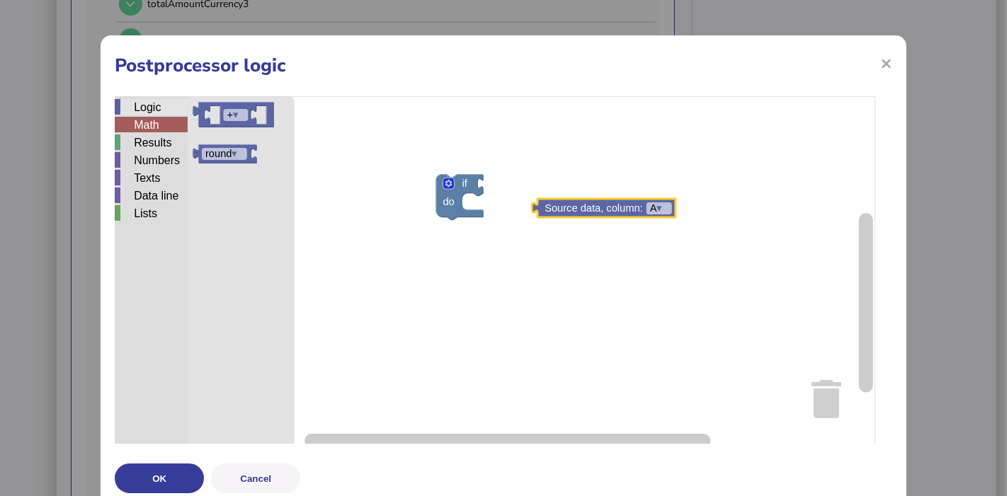
click at [164, 113] on div "Logic" at bounding box center [151, 107] width 73 height 16
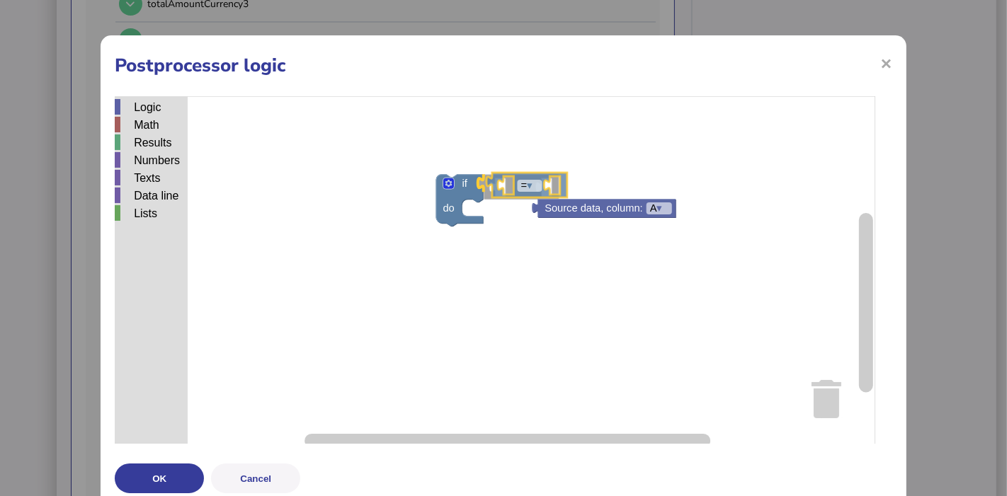
click at [516, 186] on div "Logic Math Results Numbers Texts Data line Lists if do = ▾ Source data, column:…" at bounding box center [503, 273] width 777 height 354
click at [530, 189] on rect "Blockly Workspace" at bounding box center [521, 188] width 25 height 12
click at [639, 181] on rect "Blockly Workspace" at bounding box center [495, 273] width 760 height 354
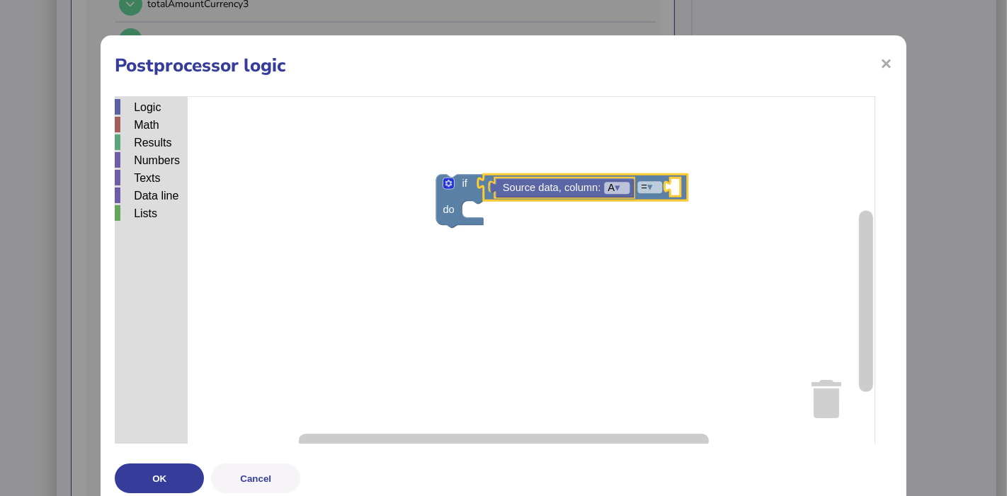
click at [625, 198] on g "= ▾ Source data, column: A ▾" at bounding box center [583, 188] width 210 height 27
click at [620, 189] on tspan "▾" at bounding box center [618, 188] width 6 height 11
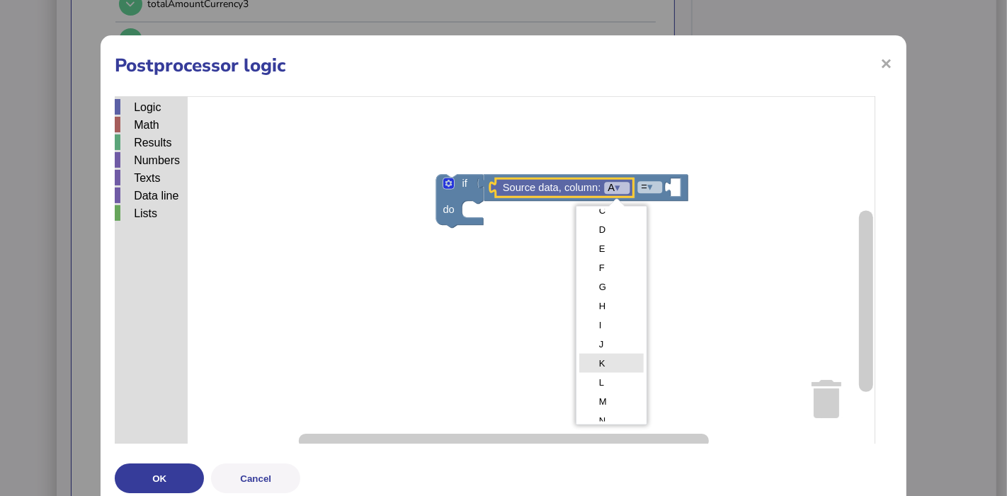
scroll to position [50, 0]
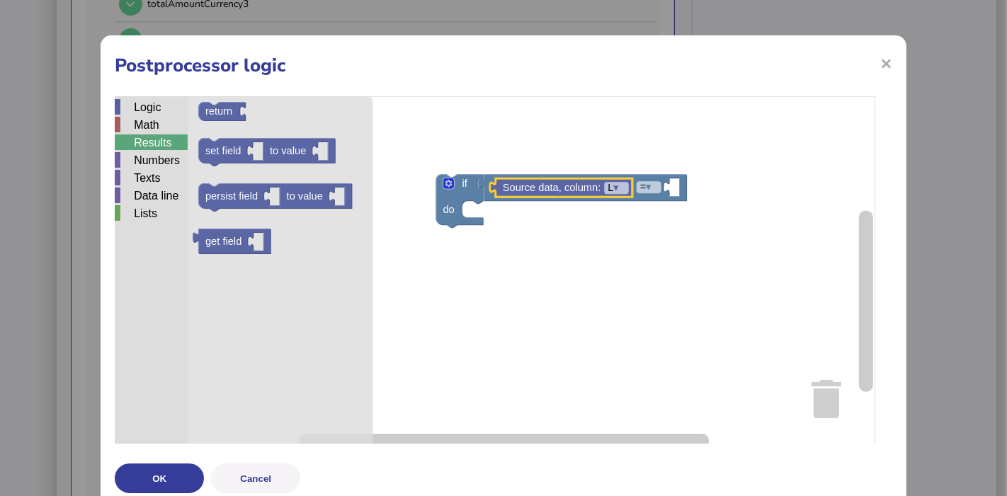
click at [154, 144] on div "Results" at bounding box center [151, 143] width 73 height 16
click at [149, 213] on div "Lists" at bounding box center [151, 213] width 73 height 16
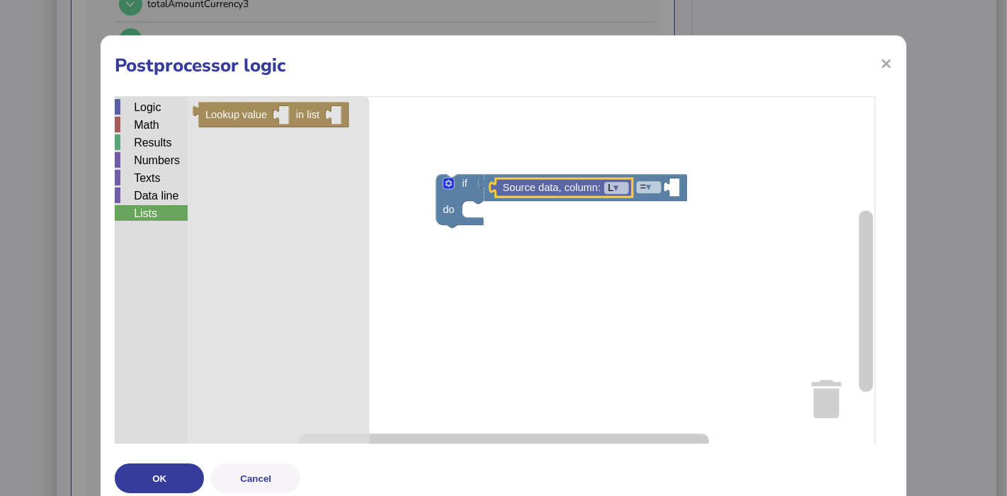
click at [152, 187] on div "Texts" at bounding box center [151, 179] width 73 height 18
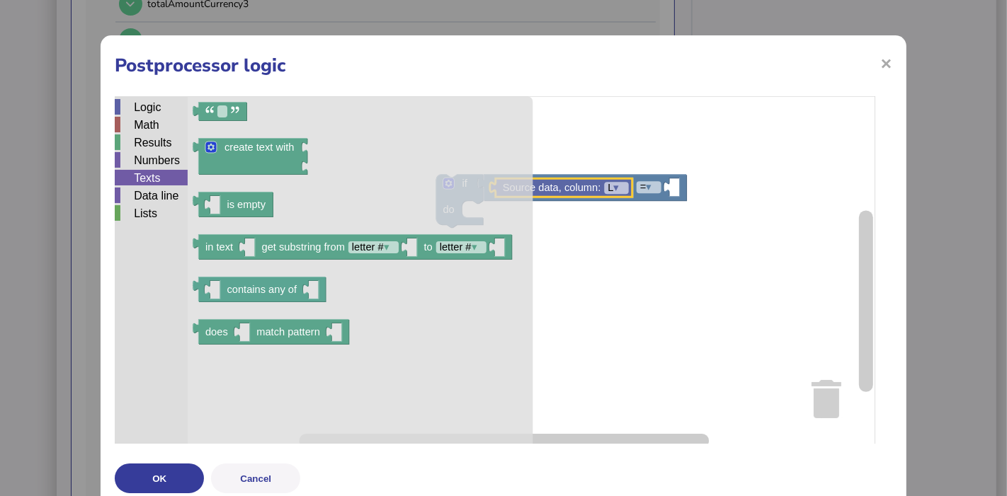
click at [152, 180] on div "Texts" at bounding box center [151, 178] width 73 height 16
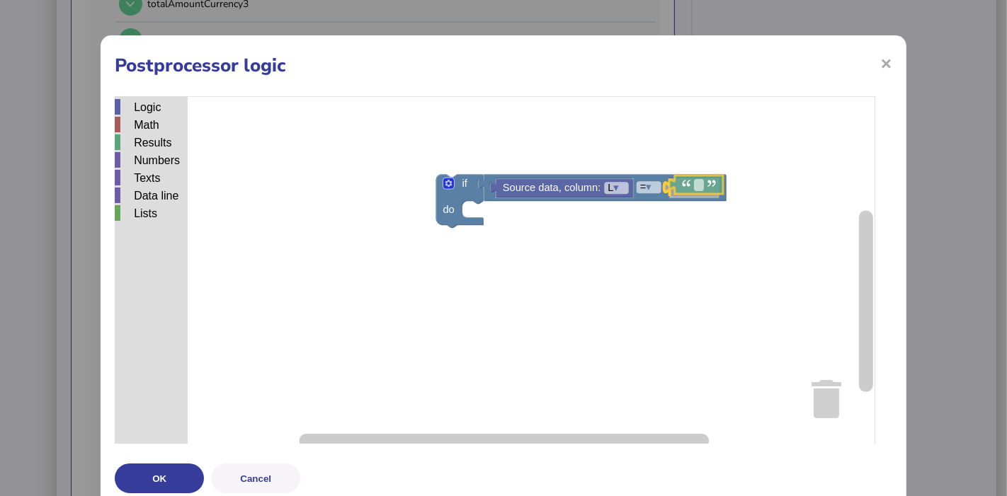
click at [700, 179] on div "Logic Math Results Numbers Texts Data line Lists if do = ▾ Source data, column:…" at bounding box center [503, 273] width 777 height 354
click at [697, 189] on icon "Blockly Workspace" at bounding box center [691, 188] width 54 height 18
click at [695, 188] on rect "Blockly Workspace" at bounding box center [694, 189] width 10 height 12
type input "**********"
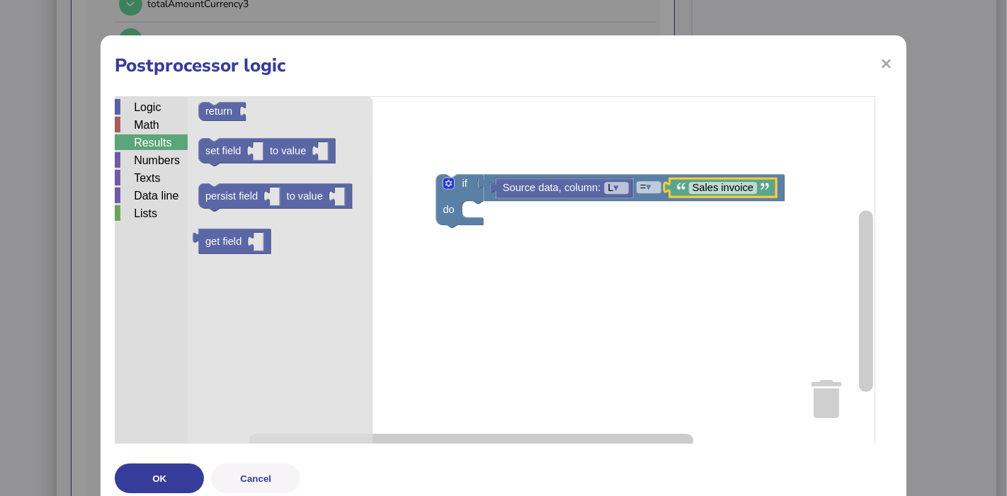
click at [137, 138] on div "Results" at bounding box center [151, 143] width 73 height 16
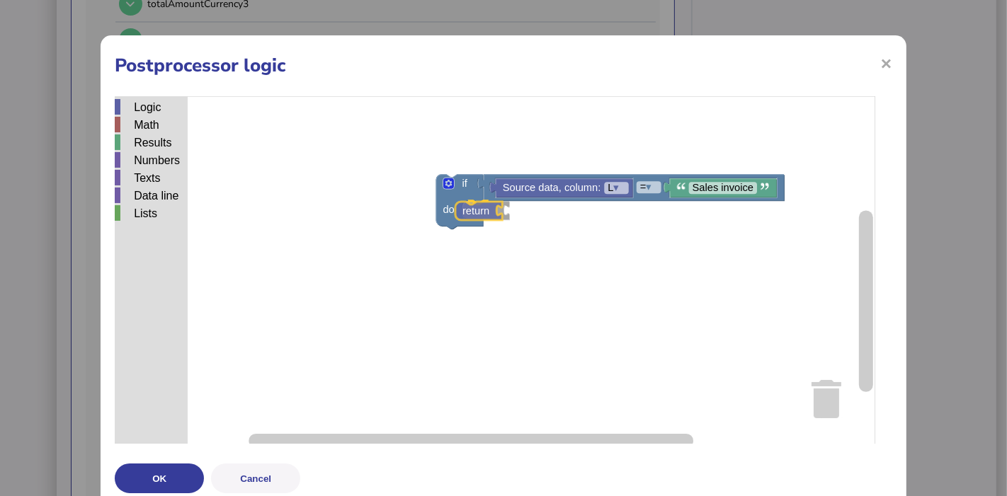
click at [467, 217] on div "Logic Math Results Numbers Texts Data line Lists if do = ▾ Source data, column:…" at bounding box center [503, 273] width 777 height 354
click at [543, 235] on rect "Blockly Workspace" at bounding box center [495, 273] width 760 height 354
click at [545, 190] on text "Source data, column:" at bounding box center [552, 188] width 98 height 11
click at [564, 291] on rect "Blockly Workspace" at bounding box center [495, 273] width 760 height 354
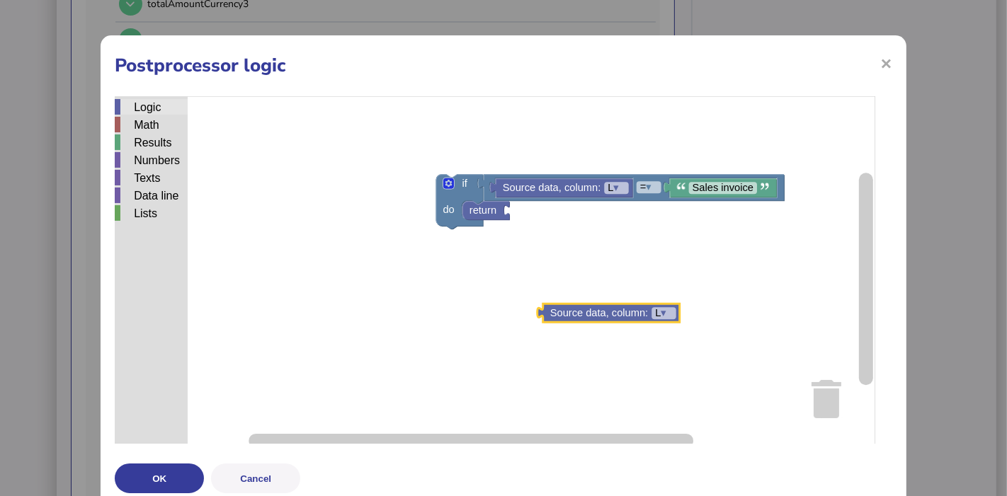
click at [154, 113] on div "Logic" at bounding box center [151, 107] width 73 height 16
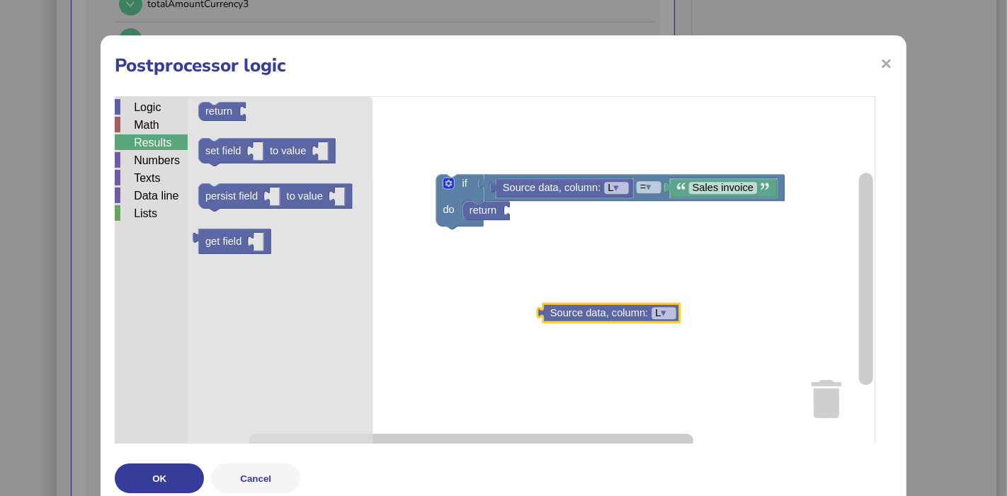
click at [164, 137] on div "Results" at bounding box center [151, 143] width 73 height 16
click at [159, 128] on div "Math" at bounding box center [151, 125] width 73 height 16
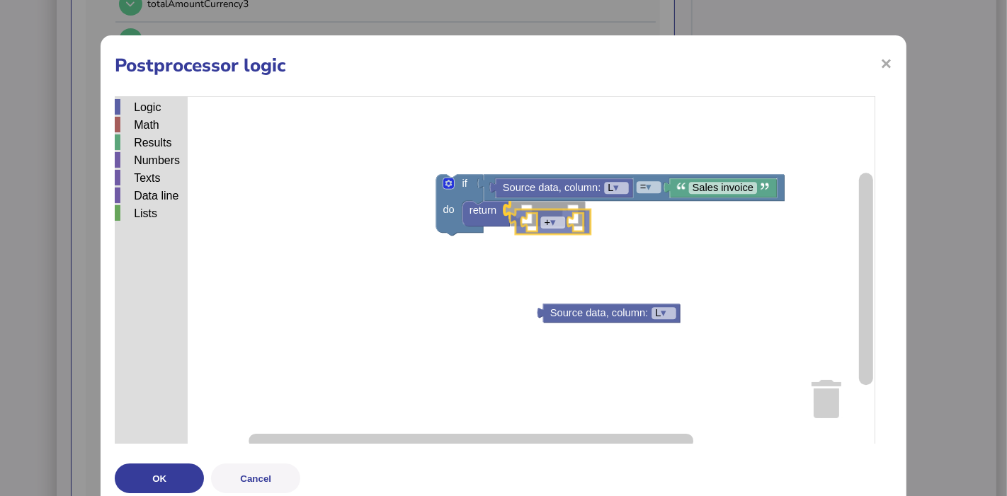
click at [540, 229] on div "Logic Math Results Numbers Texts Data line Lists if do = ▾ Sales invoice Source…" at bounding box center [503, 273] width 777 height 354
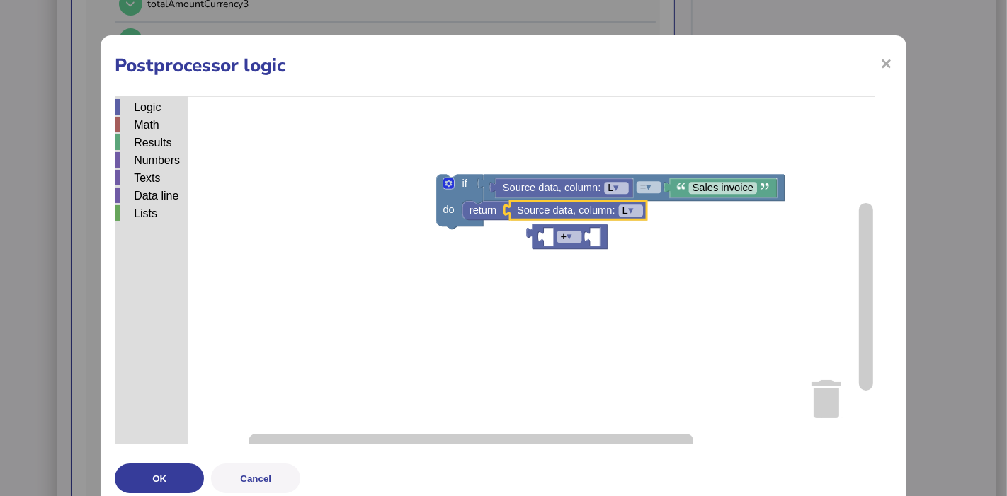
click at [562, 227] on g "+ ▾ if do = ▾ Sales invoice Source data, column: L ▾ return Source data, column…" at bounding box center [496, 273] width 763 height 354
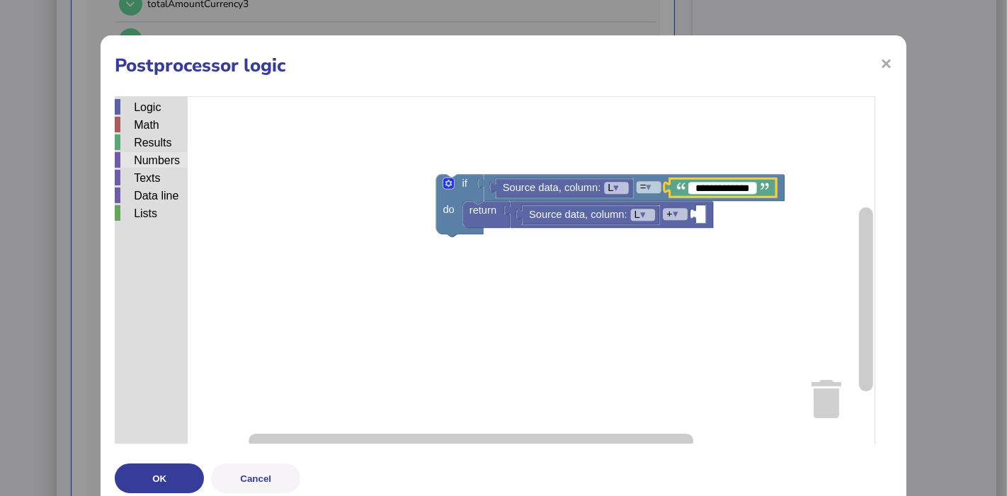
click at [156, 166] on div "Numbers" at bounding box center [151, 160] width 73 height 16
click at [700, 223] on div "Logic Math Results Numbers Texts Data line Lists if do return + ▾ Source data, …" at bounding box center [503, 273] width 777 height 354
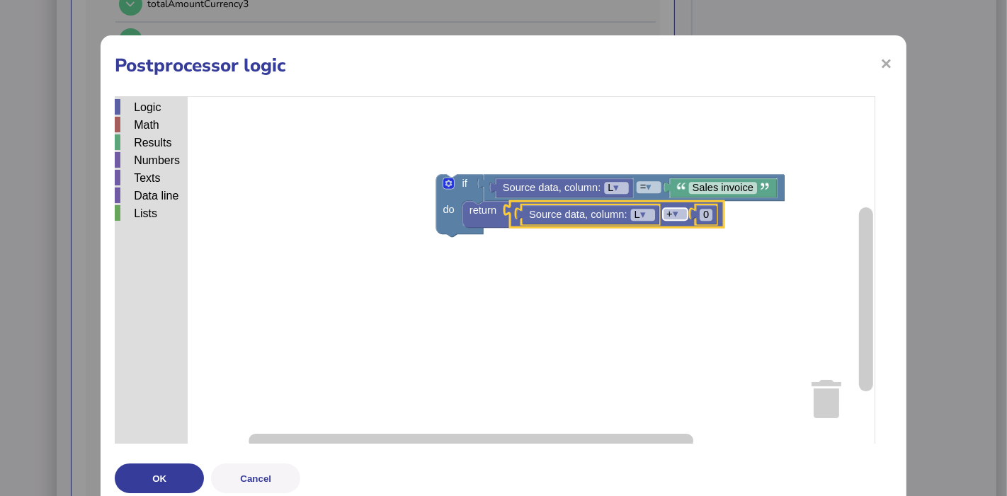
click at [678, 217] on tspan "▾" at bounding box center [676, 214] width 6 height 11
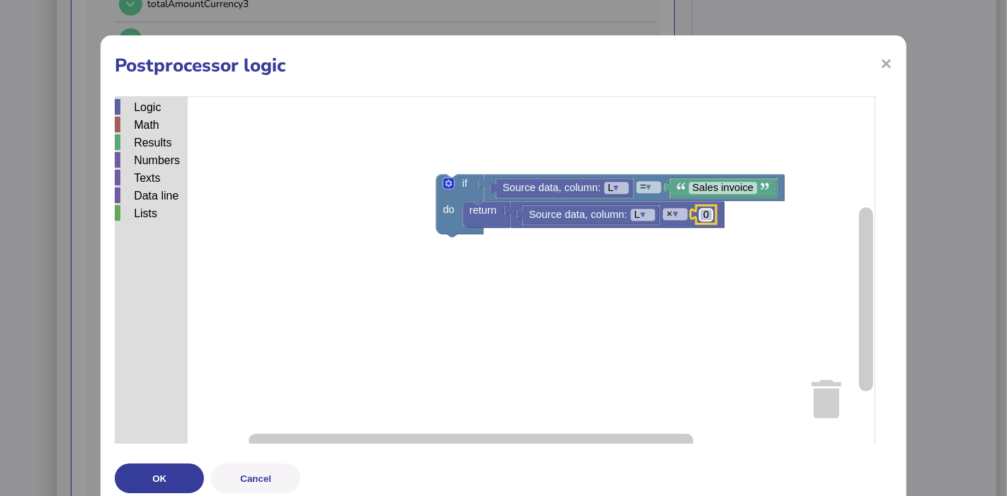
click at [710, 217] on rect "Blockly Workspace" at bounding box center [706, 216] width 13 height 12
type input "**"
click at [495, 212] on text "return" at bounding box center [482, 210] width 27 height 11
click at [508, 274] on rect "Blockly Workspace" at bounding box center [495, 273] width 760 height 354
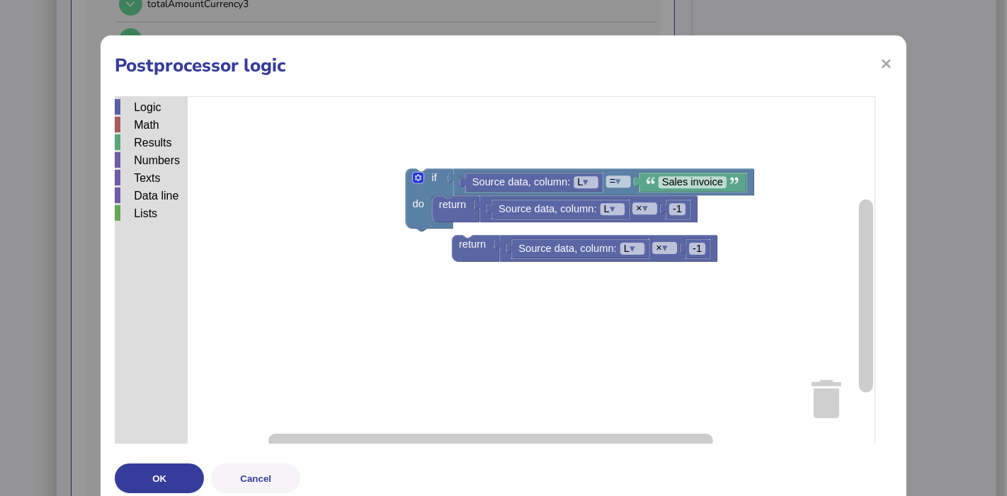
click at [479, 262] on div "Logic Math Results Numbers Texts Data line Lists 0 if do = ▾ Source data, colum…" at bounding box center [503, 273] width 777 height 354
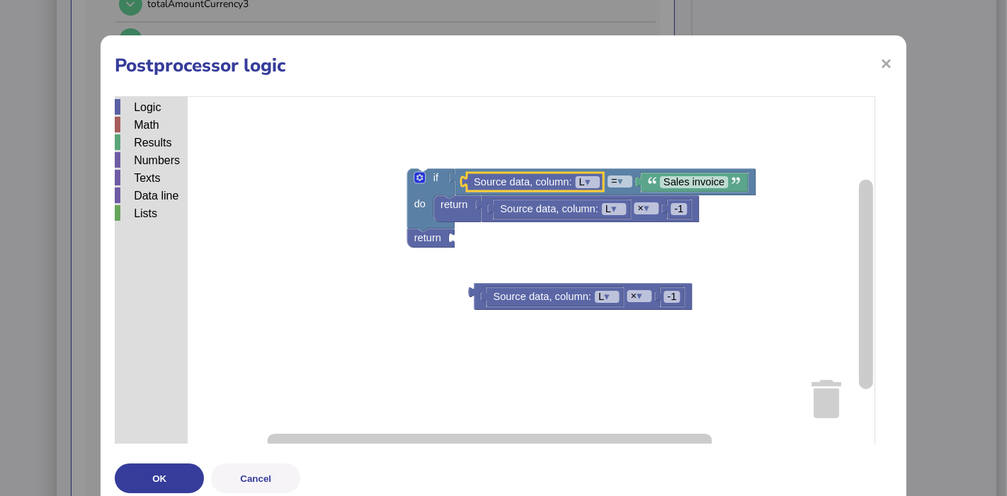
click at [536, 235] on rect "Blockly Workspace" at bounding box center [495, 273] width 760 height 354
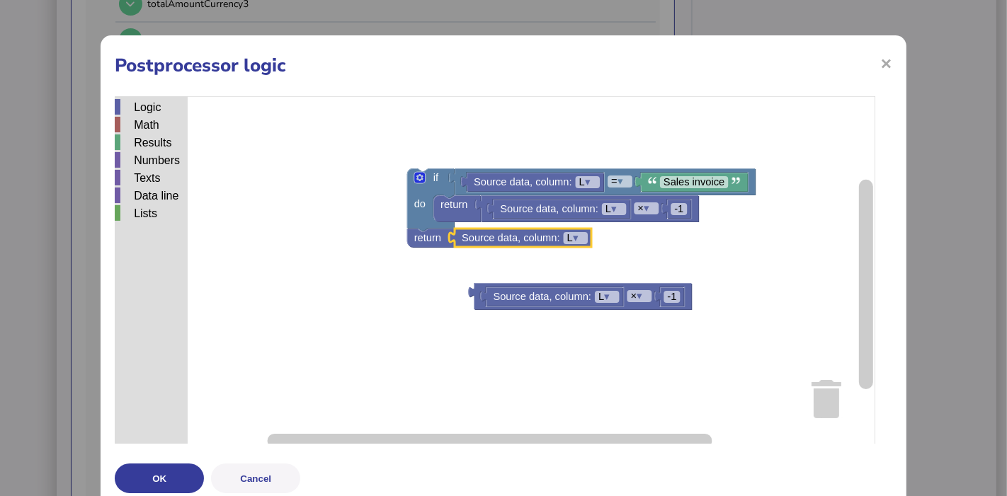
click at [528, 313] on rect "Blockly Workspace" at bounding box center [495, 273] width 760 height 354
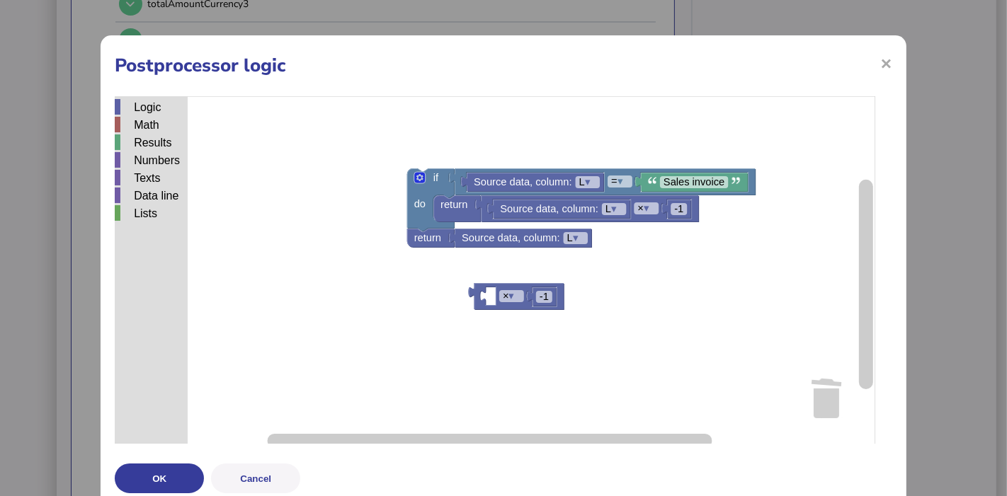
click at [524, 302] on icon "Blockly Workspace" at bounding box center [516, 296] width 95 height 26
click at [178, 460] on div "OK Cancel" at bounding box center [503, 476] width 777 height 35
click at [177, 467] on button "OK" at bounding box center [159, 479] width 89 height 30
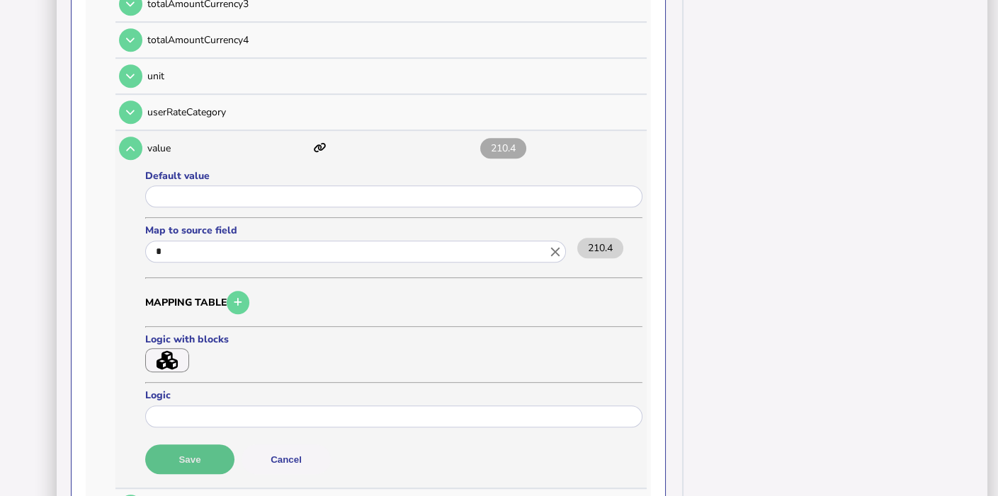
click at [198, 445] on button "Save" at bounding box center [189, 460] width 89 height 30
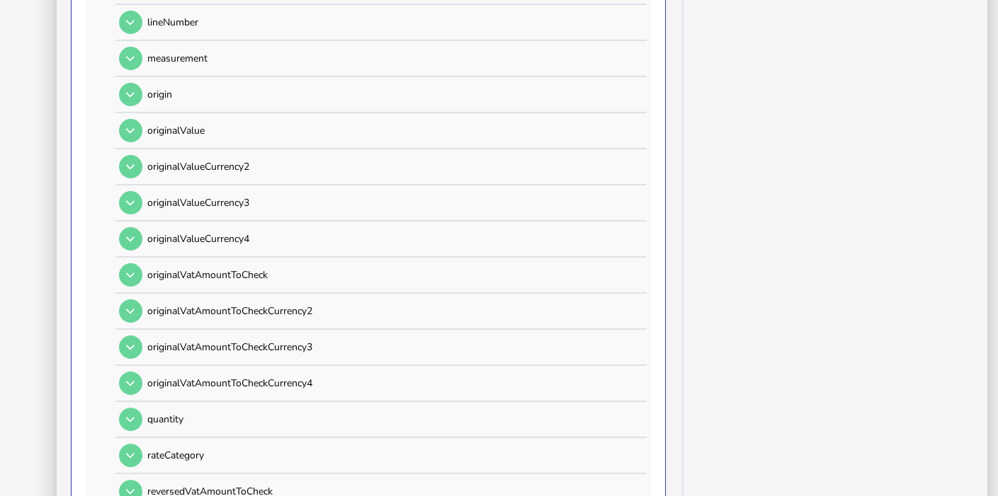
scroll to position [708, 0]
